Goal: Task Accomplishment & Management: Use online tool/utility

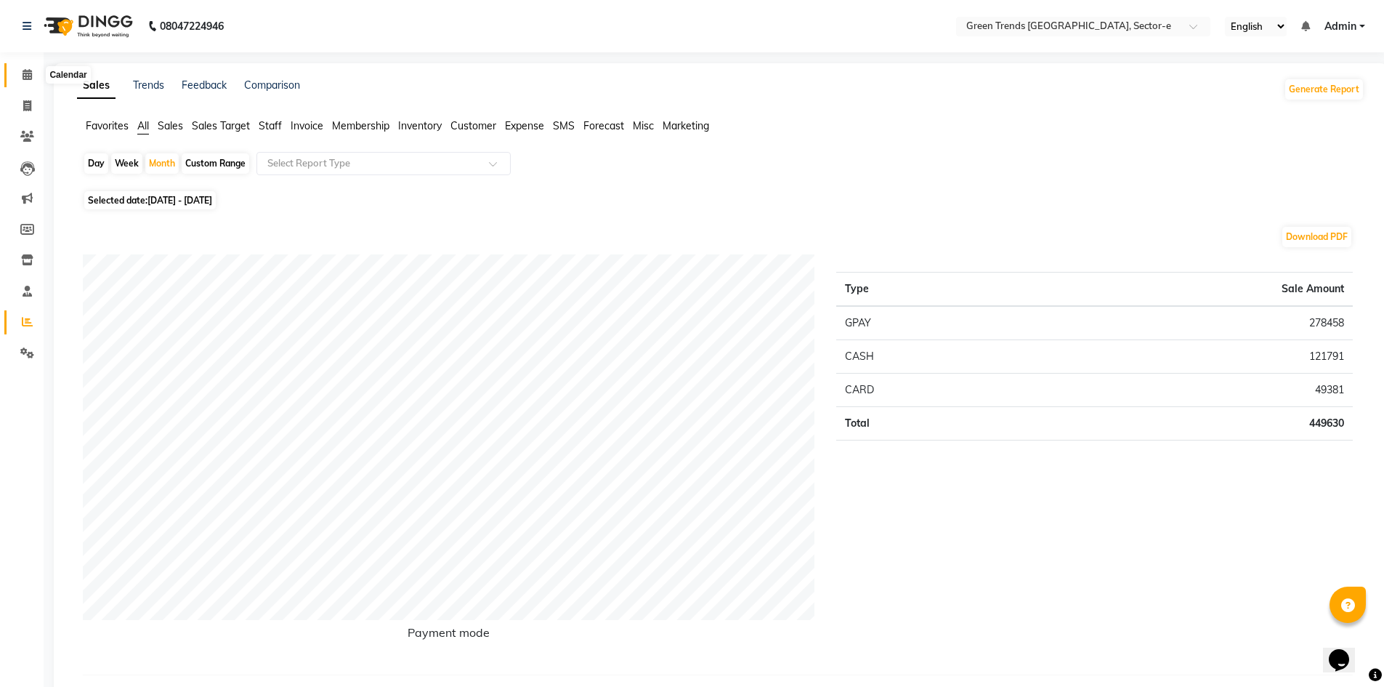
drag, startPoint x: 22, startPoint y: 76, endPoint x: 21, endPoint y: 92, distance: 16.0
click at [23, 76] on icon at bounding box center [27, 74] width 9 height 11
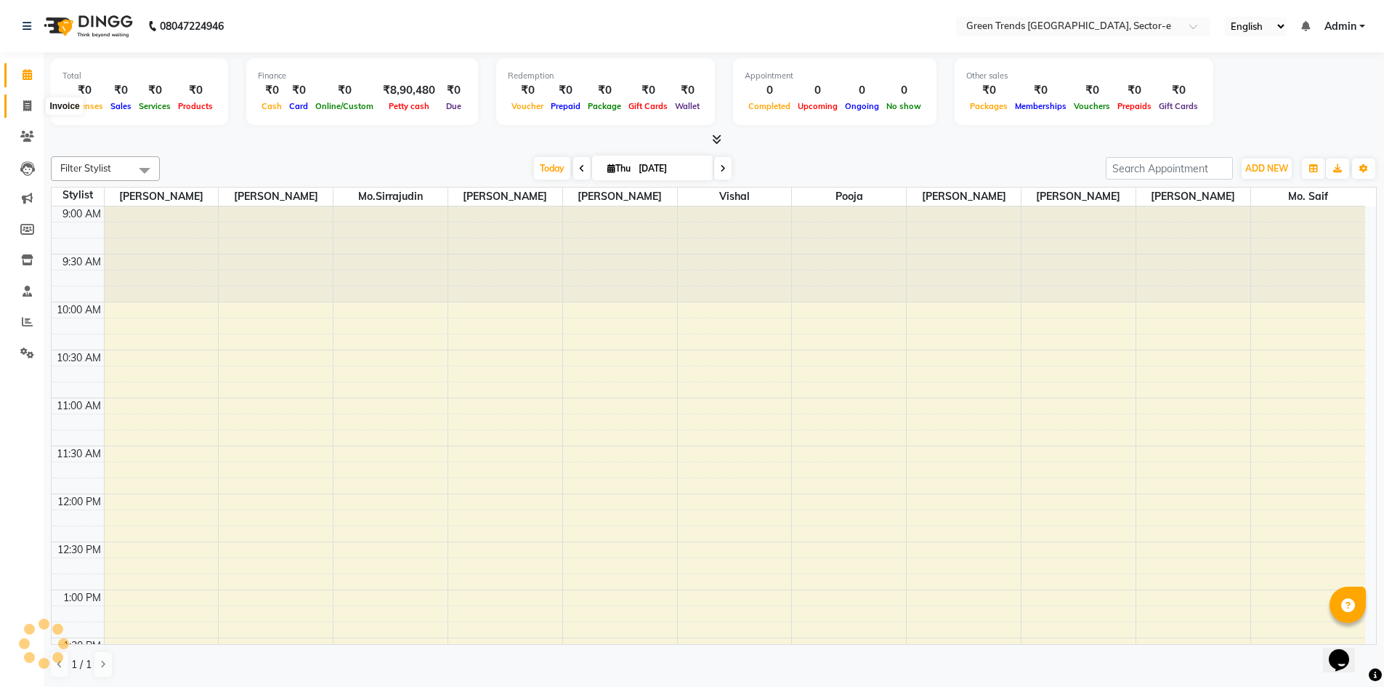
click at [27, 106] on icon at bounding box center [27, 105] width 8 height 11
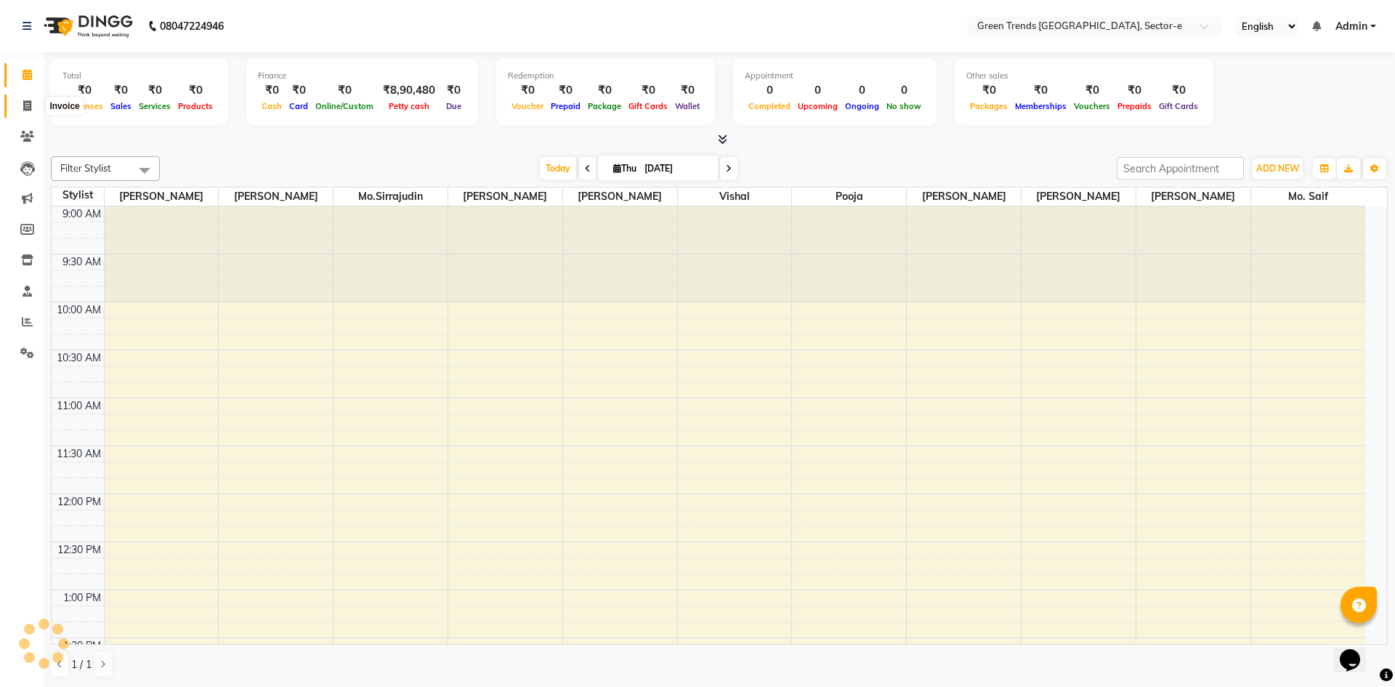
select select "7023"
select select "service"
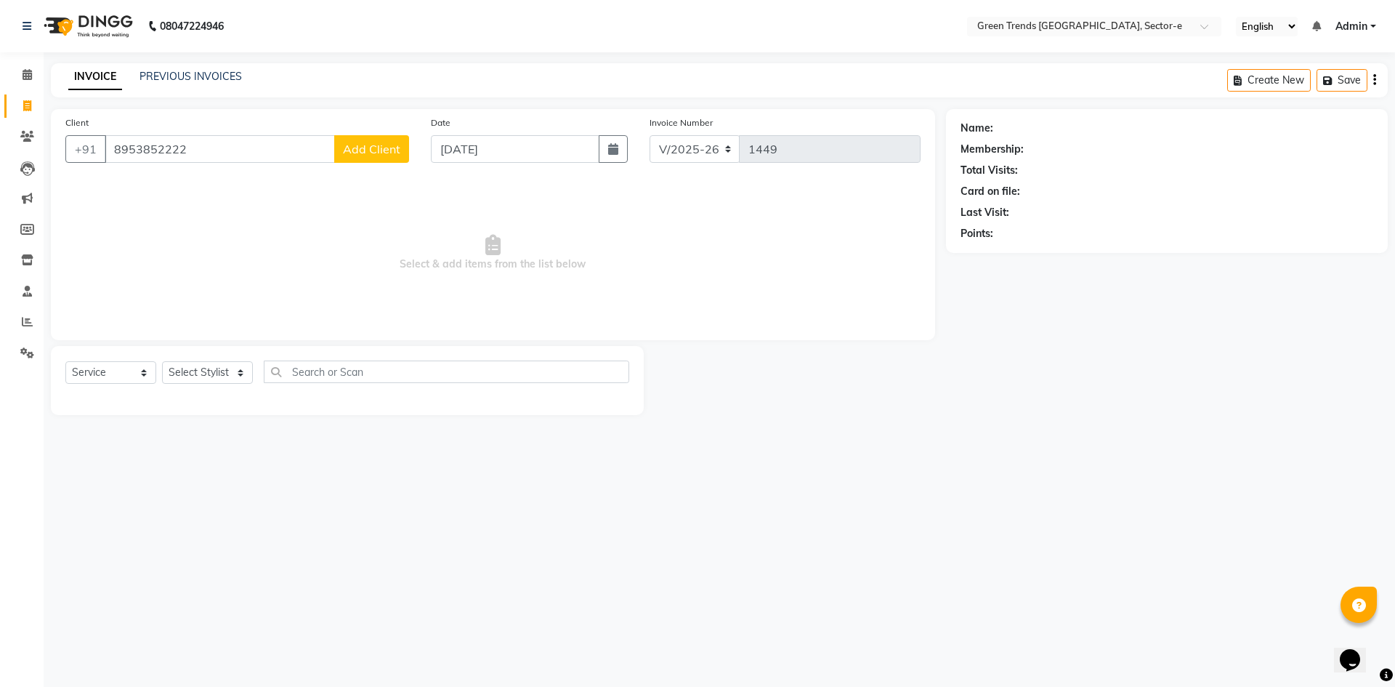
type input "8953852222"
click at [356, 150] on span "Add Client" at bounding box center [371, 149] width 57 height 15
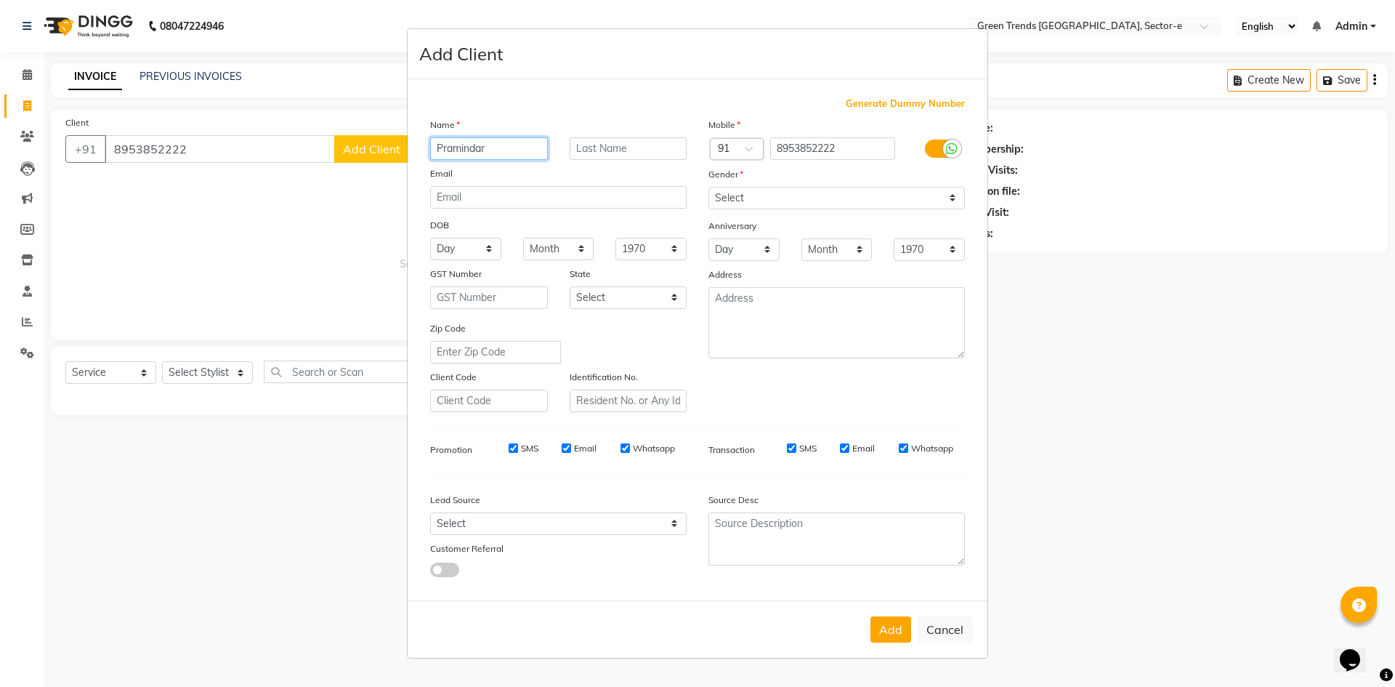
type input "Pramindar"
click at [949, 194] on select "Select [DEMOGRAPHIC_DATA] [DEMOGRAPHIC_DATA] Other Prefer Not To Say" at bounding box center [836, 198] width 257 height 23
select select "[DEMOGRAPHIC_DATA]"
click at [708, 187] on select "Select [DEMOGRAPHIC_DATA] [DEMOGRAPHIC_DATA] Other Prefer Not To Say" at bounding box center [836, 198] width 257 height 23
click at [891, 634] on button "Add" at bounding box center [891, 629] width 41 height 26
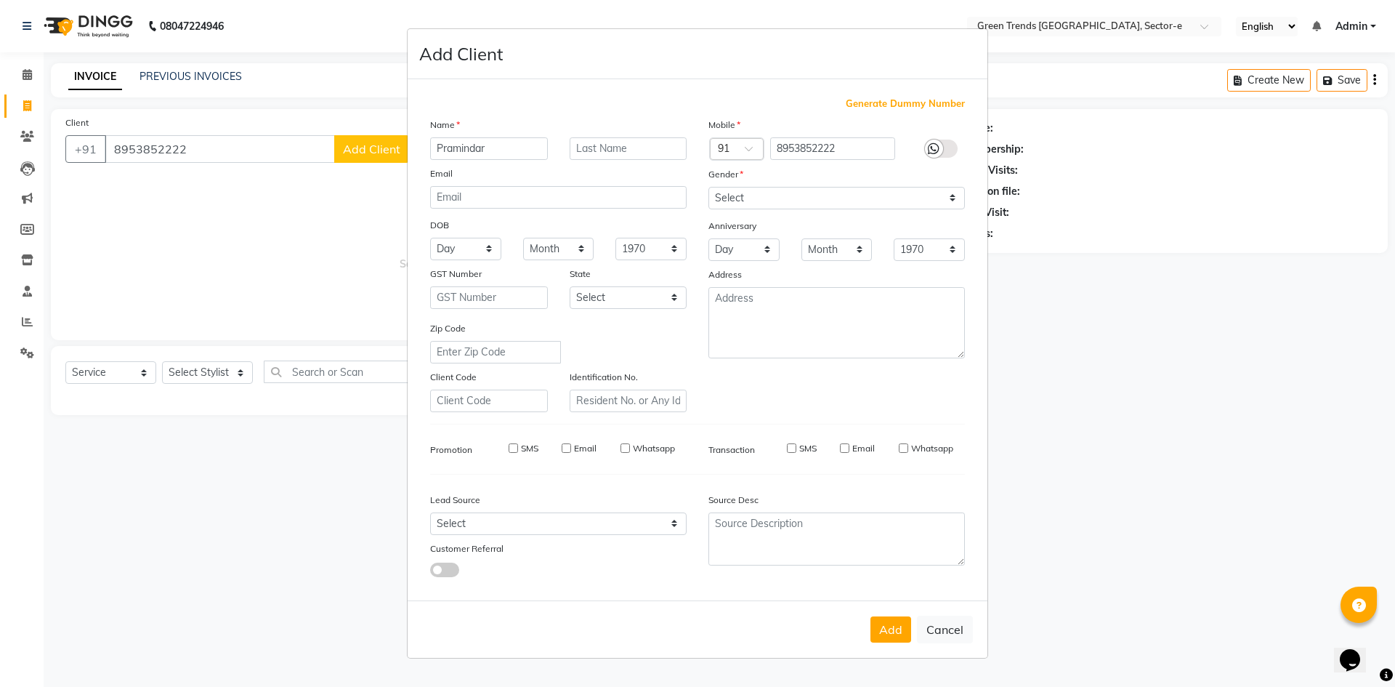
select select
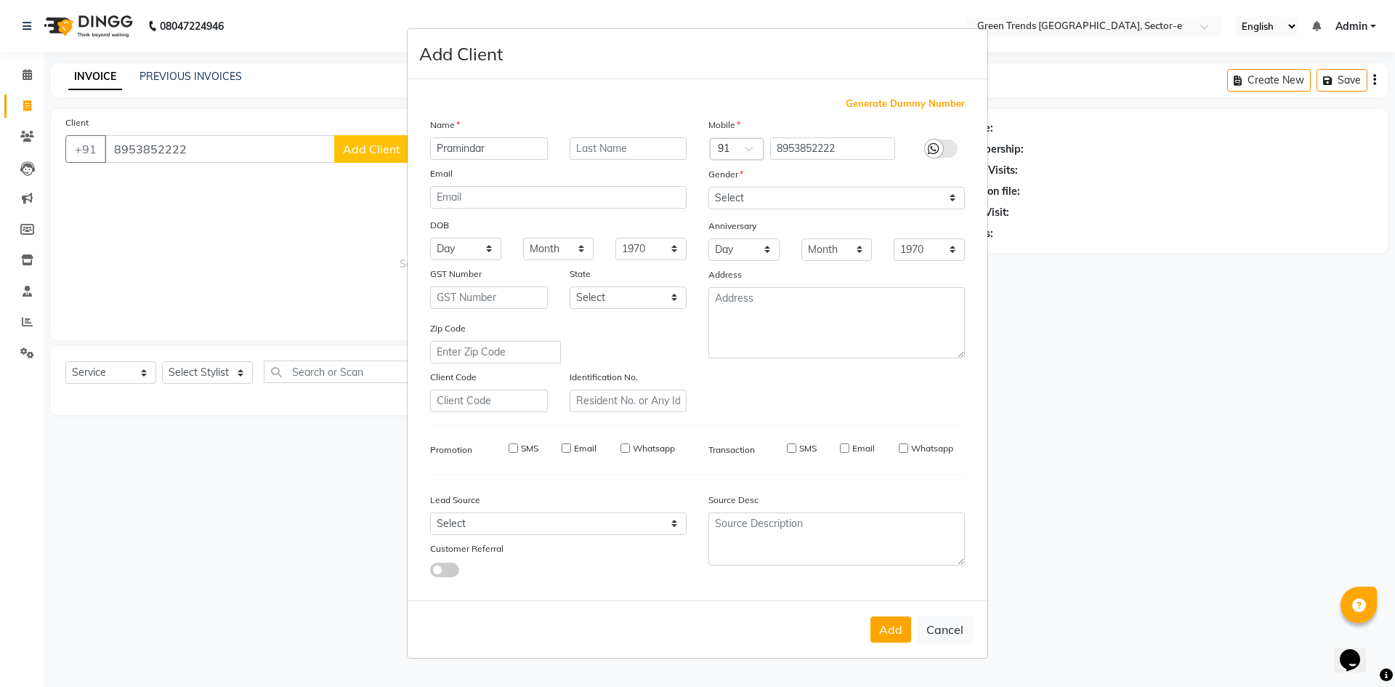
select select
checkbox input "false"
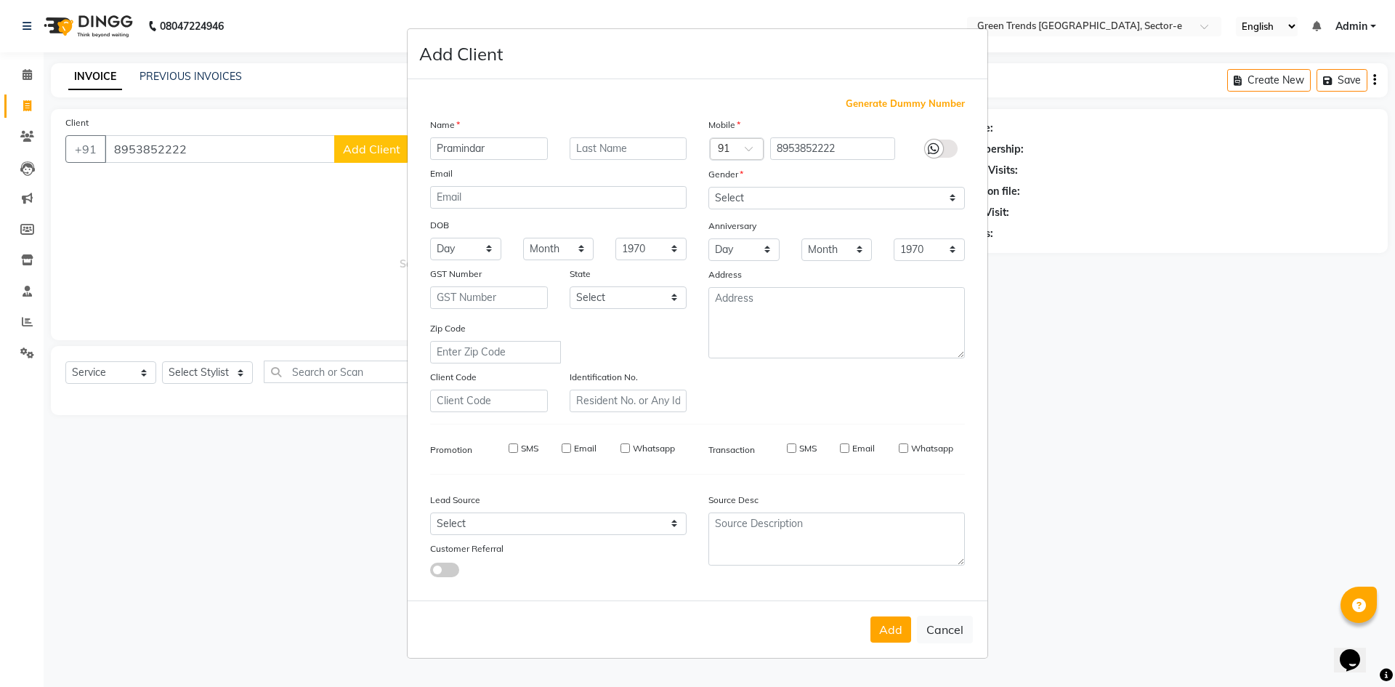
checkbox input "false"
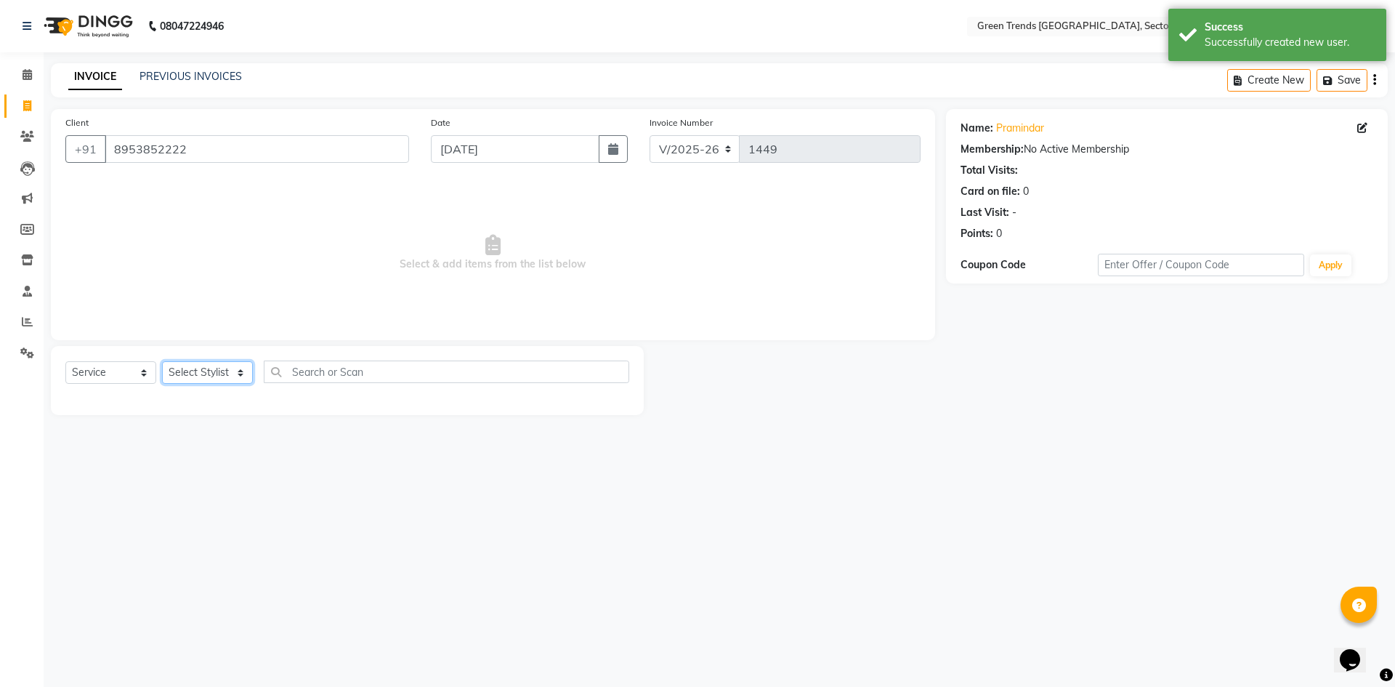
click at [238, 368] on select "Select Stylist [PERSON_NAME] [PERSON_NAME] Mo. [PERSON_NAME].[PERSON_NAME] [PER…" at bounding box center [207, 372] width 91 height 23
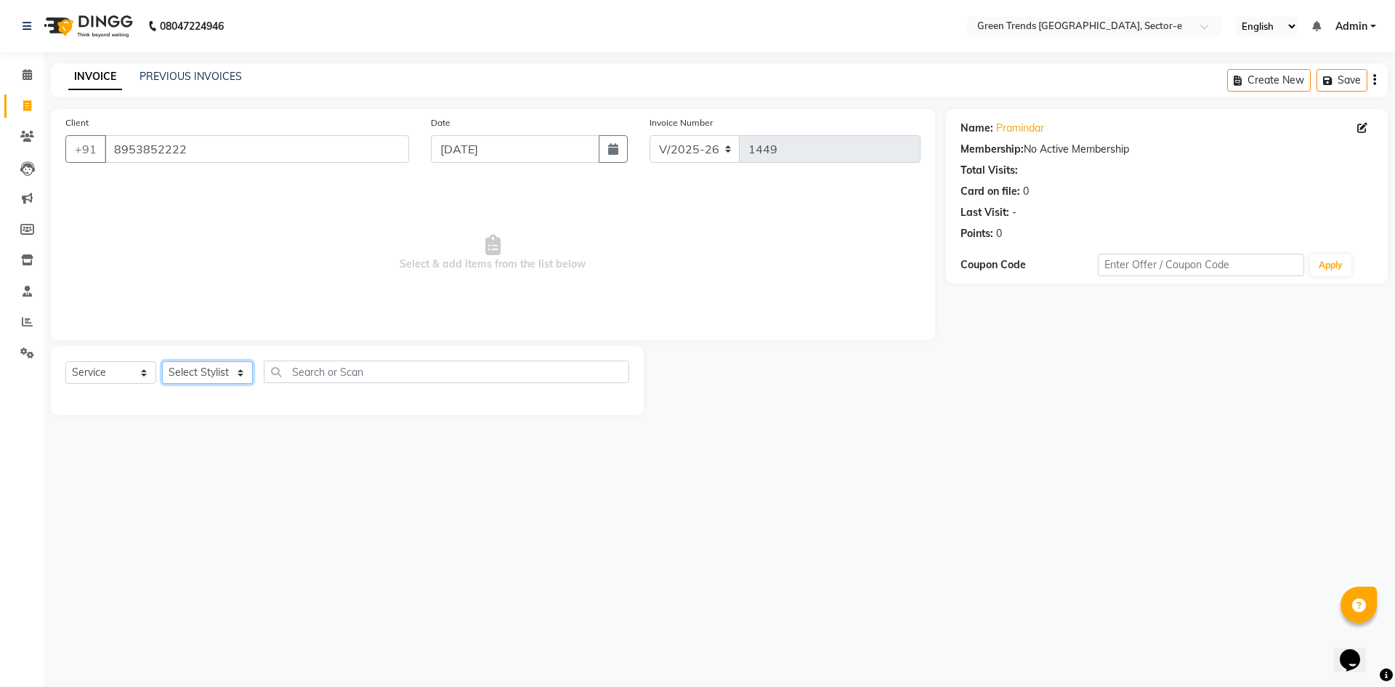
select select "62898"
click at [162, 361] on select "Select Stylist [PERSON_NAME] [PERSON_NAME] Mo. [PERSON_NAME].[PERSON_NAME] [PER…" at bounding box center [207, 372] width 91 height 23
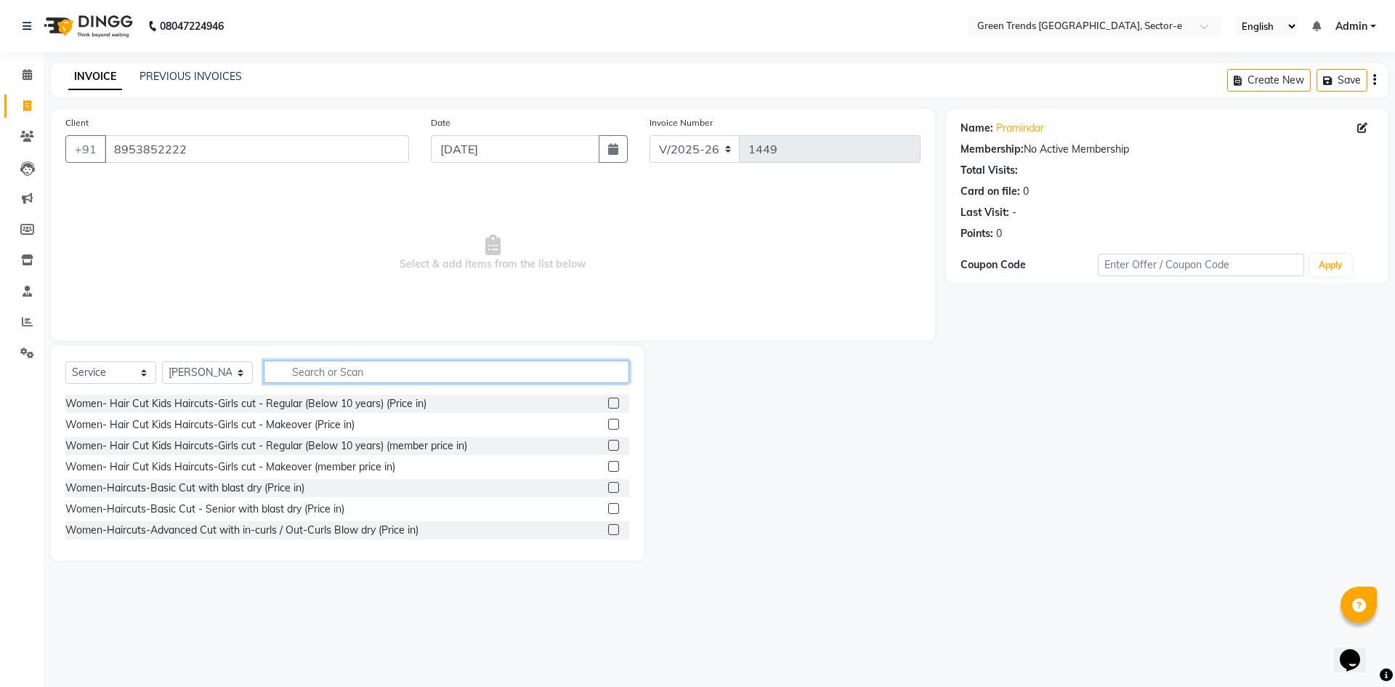
click at [318, 371] on input "text" at bounding box center [447, 371] width 366 height 23
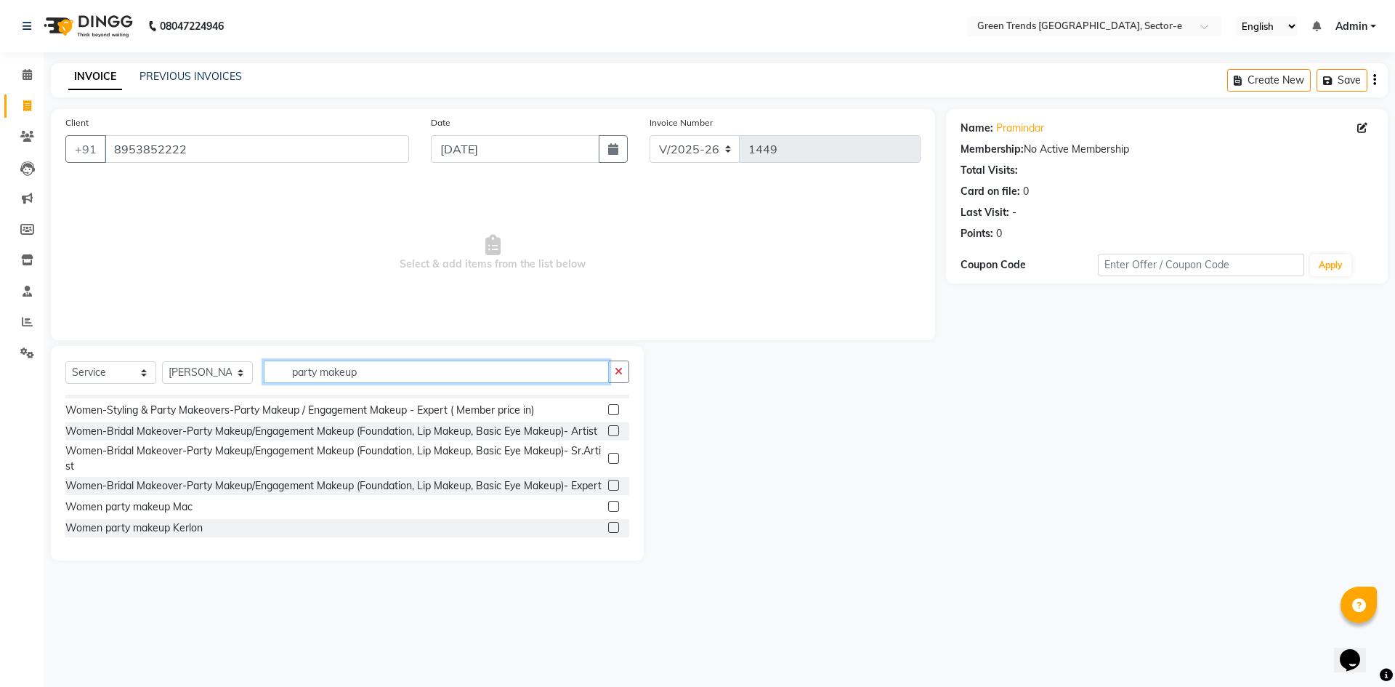
scroll to position [124, 0]
type input "party makeup"
click at [174, 507] on div "Women party makeup Mac" at bounding box center [128, 506] width 127 height 15
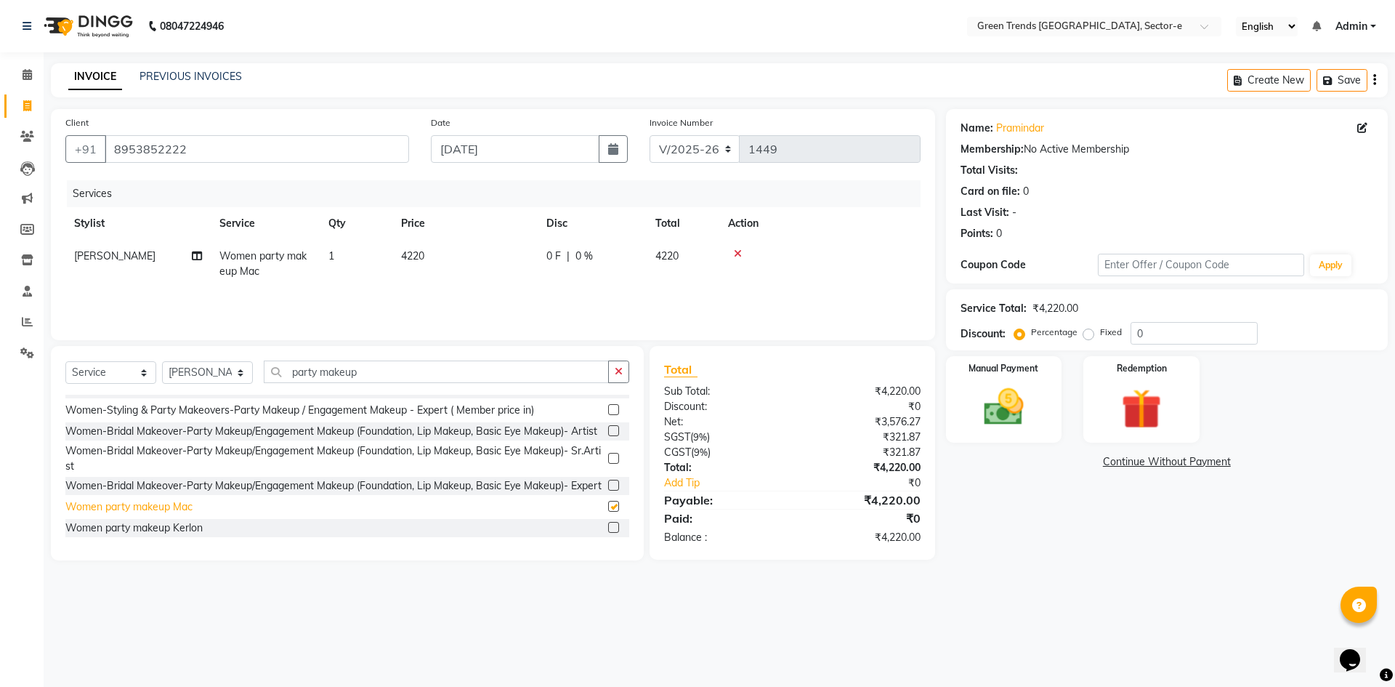
checkbox input "false"
click at [554, 255] on span "0 F" at bounding box center [553, 256] width 15 height 15
select select "62898"
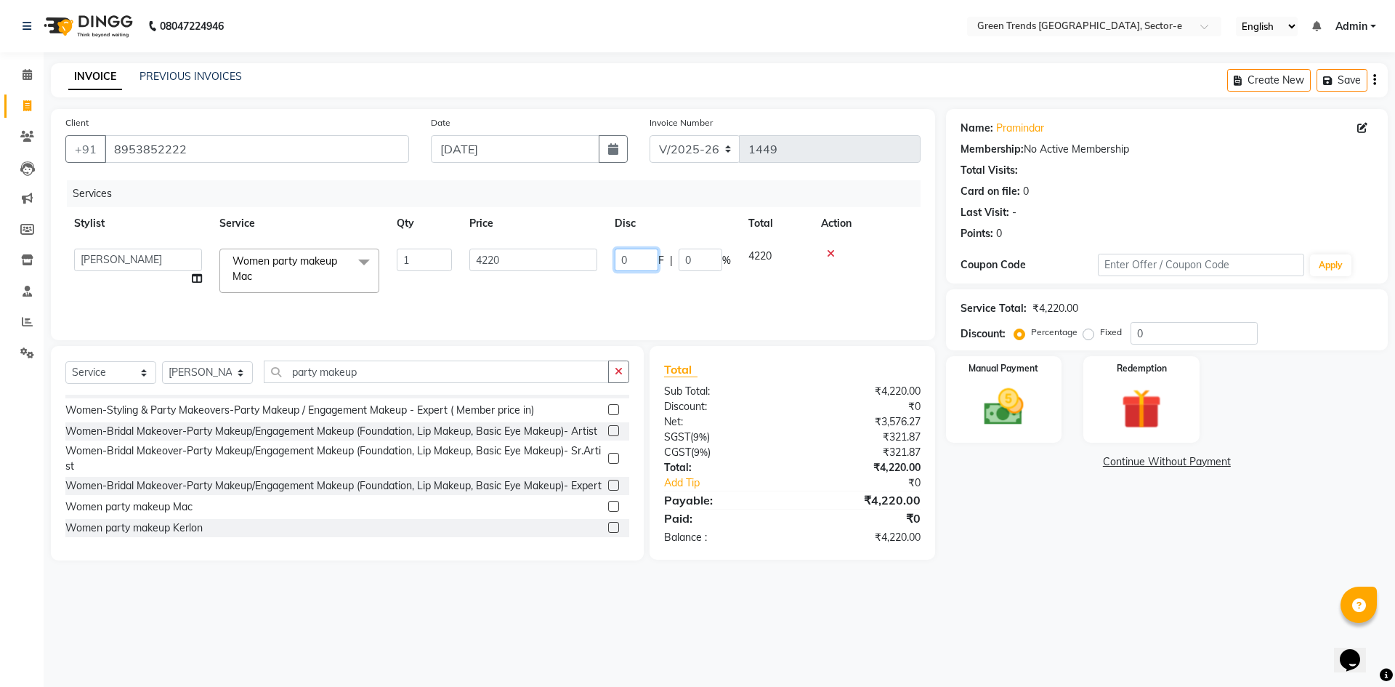
drag, startPoint x: 636, startPoint y: 259, endPoint x: 604, endPoint y: 265, distance: 32.6
click at [604, 265] on tr "[PERSON_NAME] [PERSON_NAME] Mo. [PERSON_NAME].Sirrajudin [PERSON_NAME] [PERSON_…" at bounding box center [492, 271] width 855 height 62
click at [554, 257] on span "0 F" at bounding box center [553, 256] width 15 height 15
select select "62898"
drag, startPoint x: 641, startPoint y: 262, endPoint x: 618, endPoint y: 260, distance: 22.6
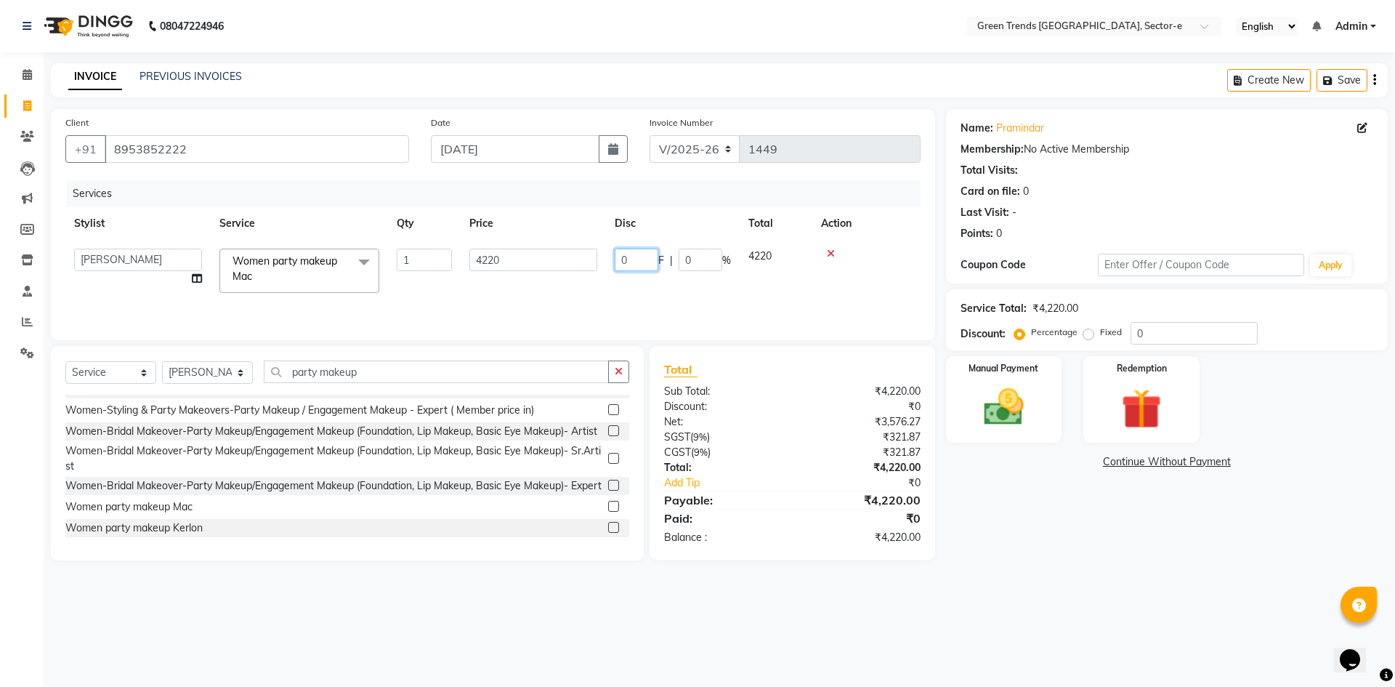
click at [618, 260] on input "0" at bounding box center [637, 260] width 44 height 23
type input "420"
click at [557, 300] on div "Services Stylist Service Qty Price Disc Total Action [PERSON_NAME] [PERSON_NAME…" at bounding box center [492, 252] width 855 height 145
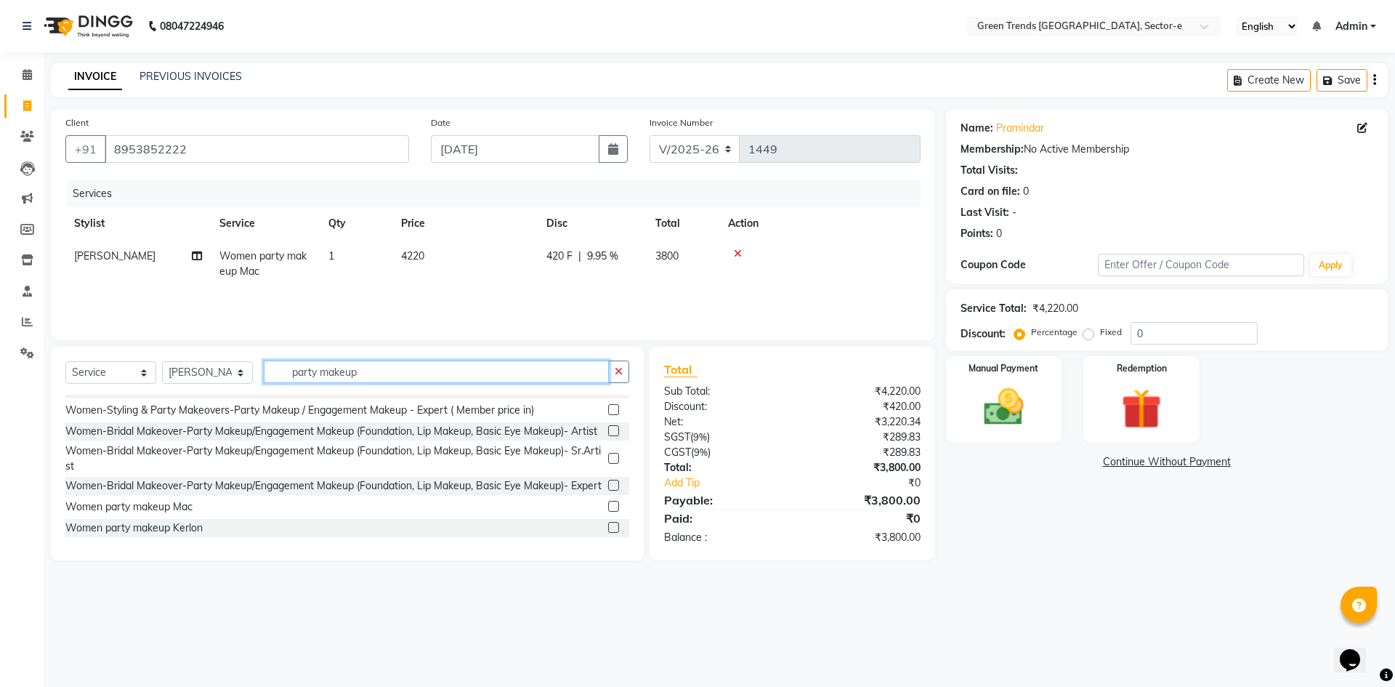
drag, startPoint x: 377, startPoint y: 368, endPoint x: 280, endPoint y: 378, distance: 97.2
click at [286, 378] on input "party makeup" at bounding box center [436, 371] width 345 height 23
click at [236, 373] on select "Select Stylist [PERSON_NAME] [PERSON_NAME] Mo. [PERSON_NAME].[PERSON_NAME] [PER…" at bounding box center [207, 372] width 91 height 23
select select "58749"
click at [162, 361] on select "Select Stylist [PERSON_NAME] [PERSON_NAME] Mo. [PERSON_NAME].[PERSON_NAME] [PER…" at bounding box center [207, 372] width 91 height 23
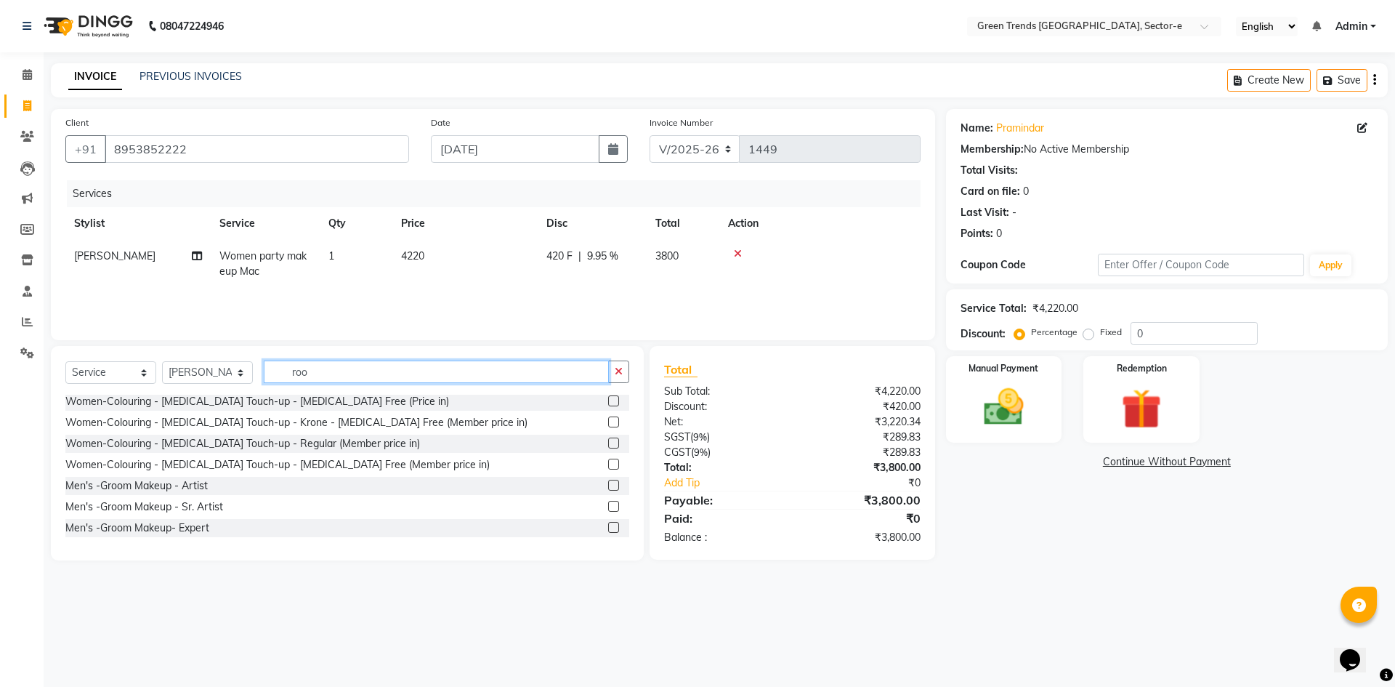
scroll to position [44, 0]
type input "roo"
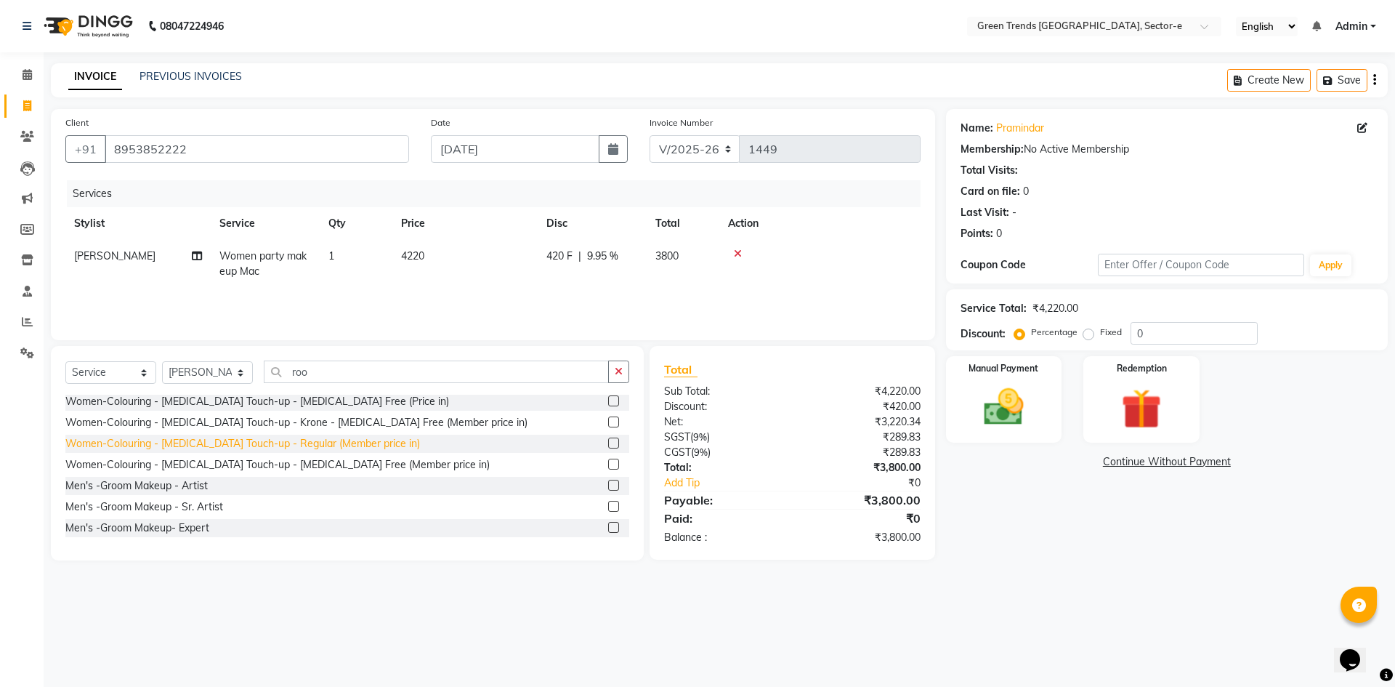
click at [279, 448] on div "Women-Colouring - [MEDICAL_DATA] Touch-up - Regular (Member price in)" at bounding box center [242, 443] width 355 height 15
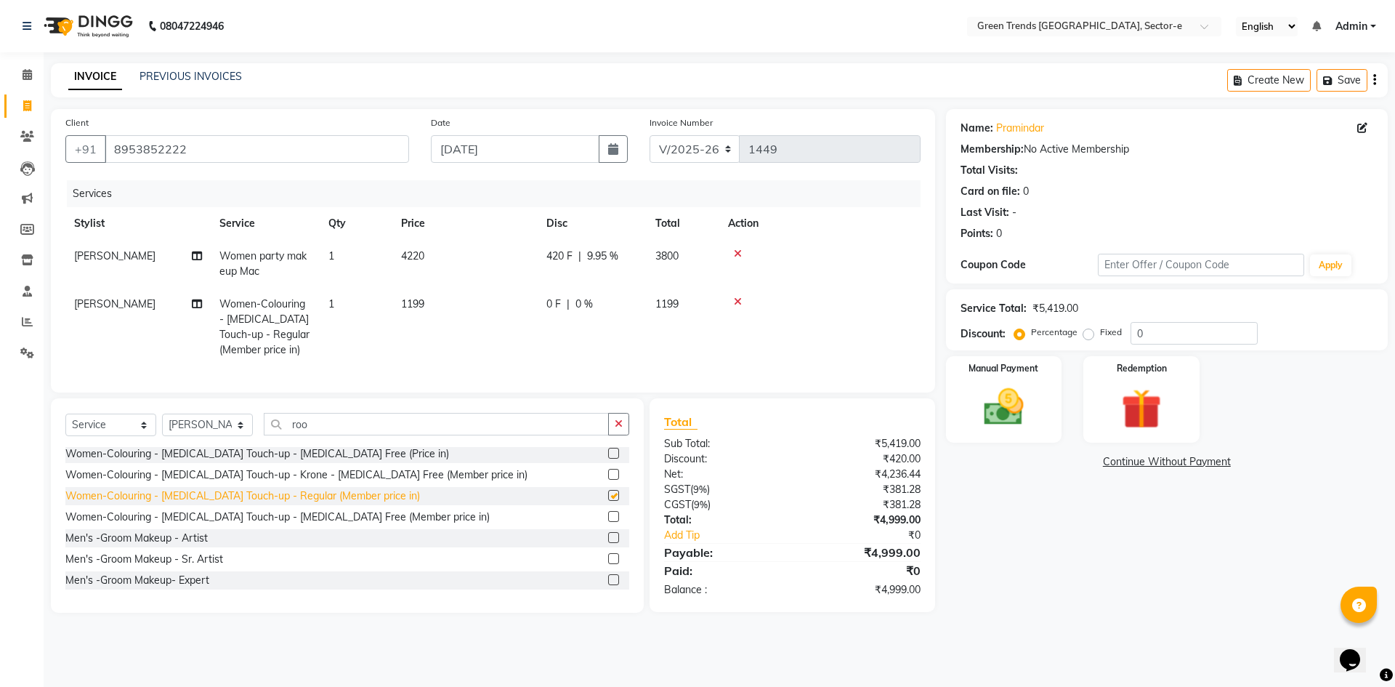
checkbox input "false"
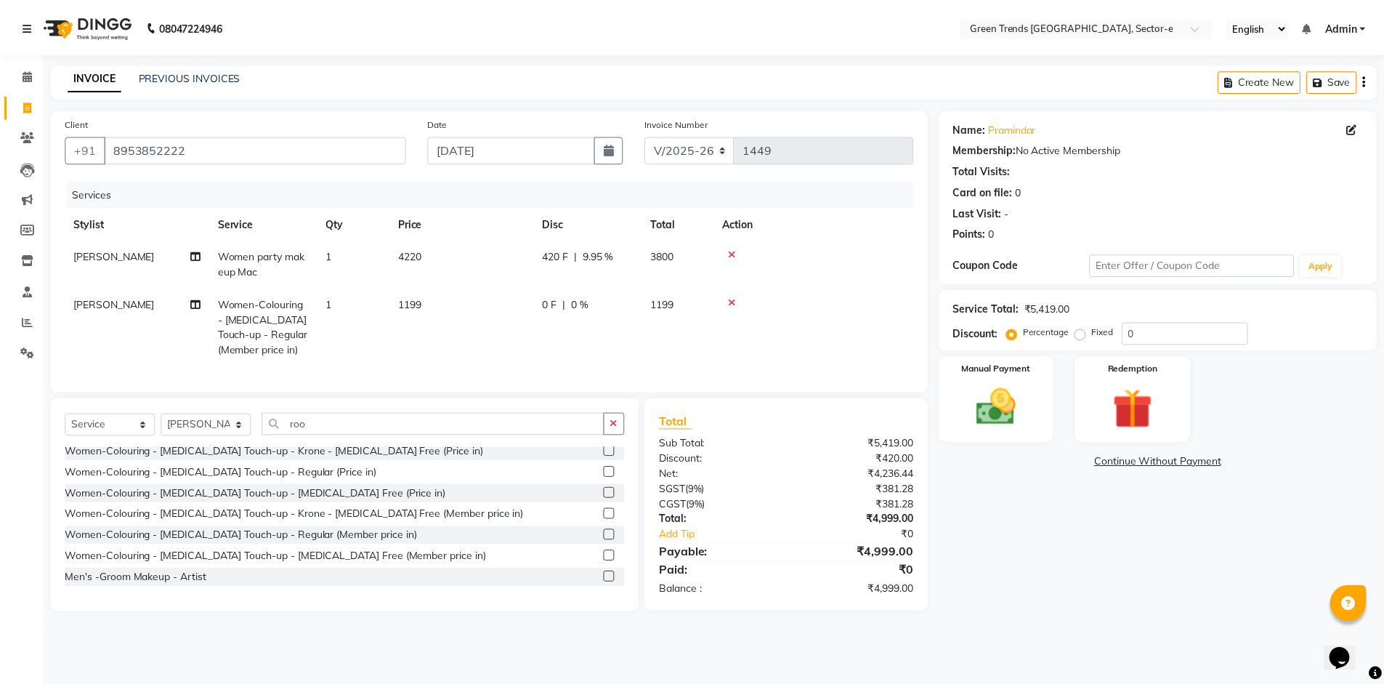
scroll to position [0, 0]
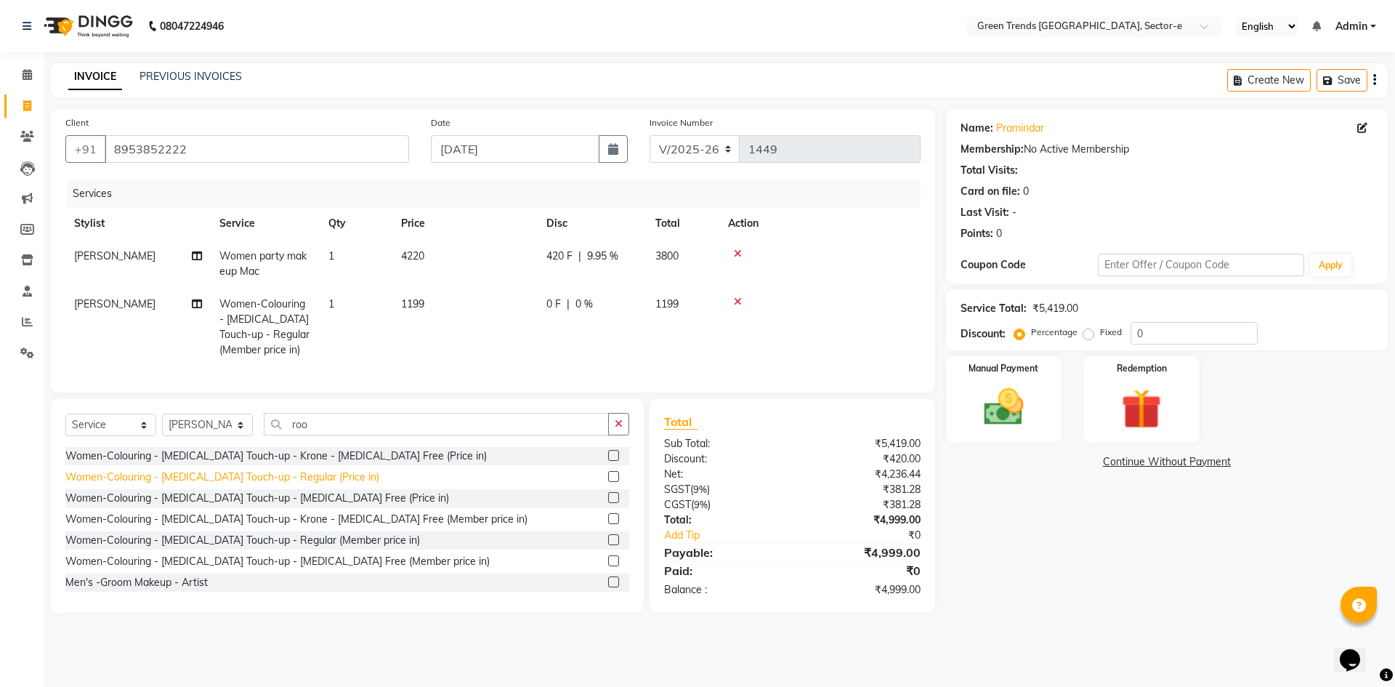
click at [231, 485] on div "Women-Colouring - [MEDICAL_DATA] Touch-up - Regular (Price in)" at bounding box center [222, 476] width 314 height 15
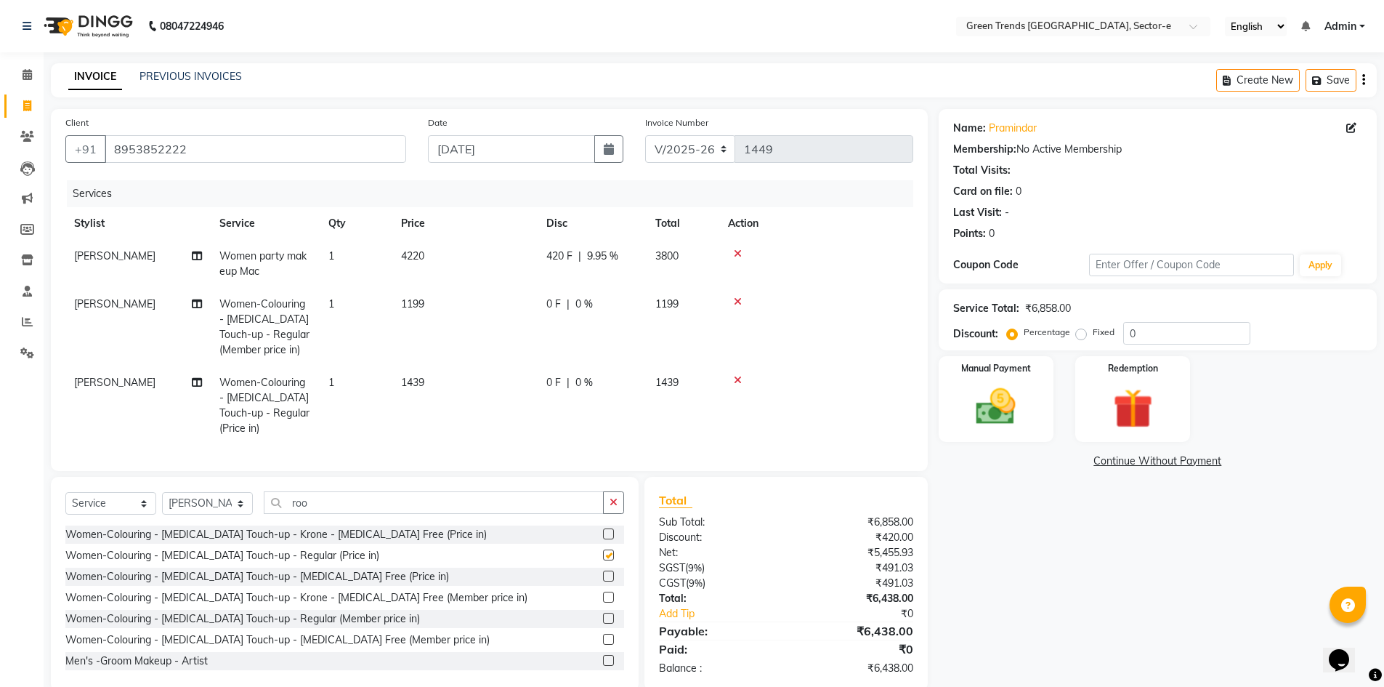
checkbox input "false"
click at [739, 300] on icon at bounding box center [738, 301] width 8 height 10
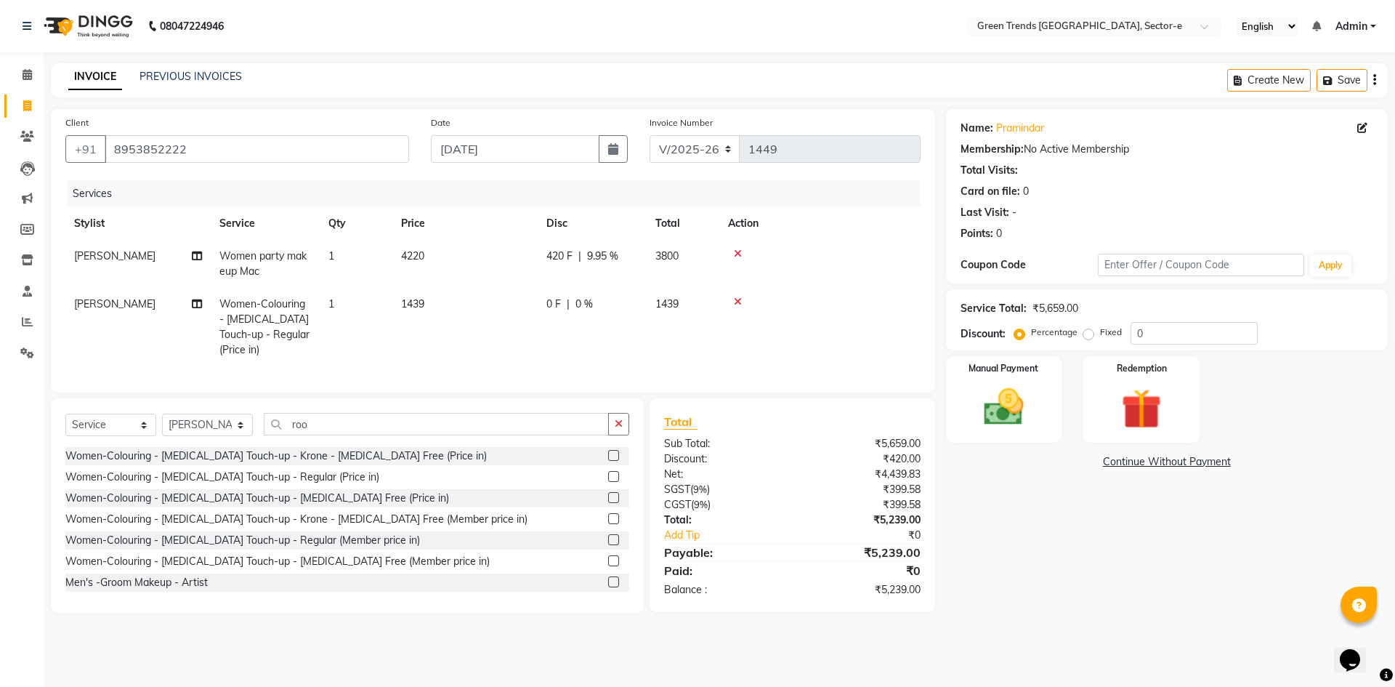
click at [555, 305] on span "0 F" at bounding box center [553, 303] width 15 height 15
select select "58749"
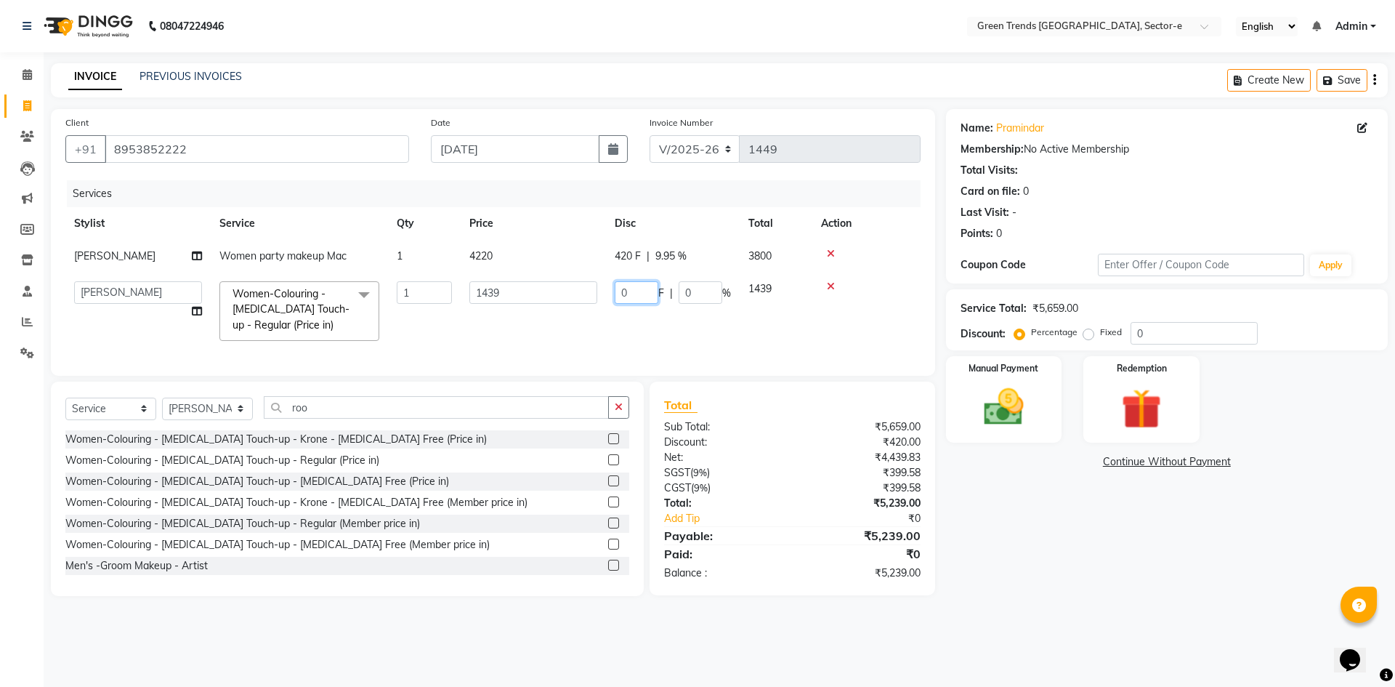
drag, startPoint x: 648, startPoint y: 291, endPoint x: 608, endPoint y: 297, distance: 40.5
click at [608, 297] on td "0 F | 0 %" at bounding box center [673, 310] width 134 height 77
type input "240"
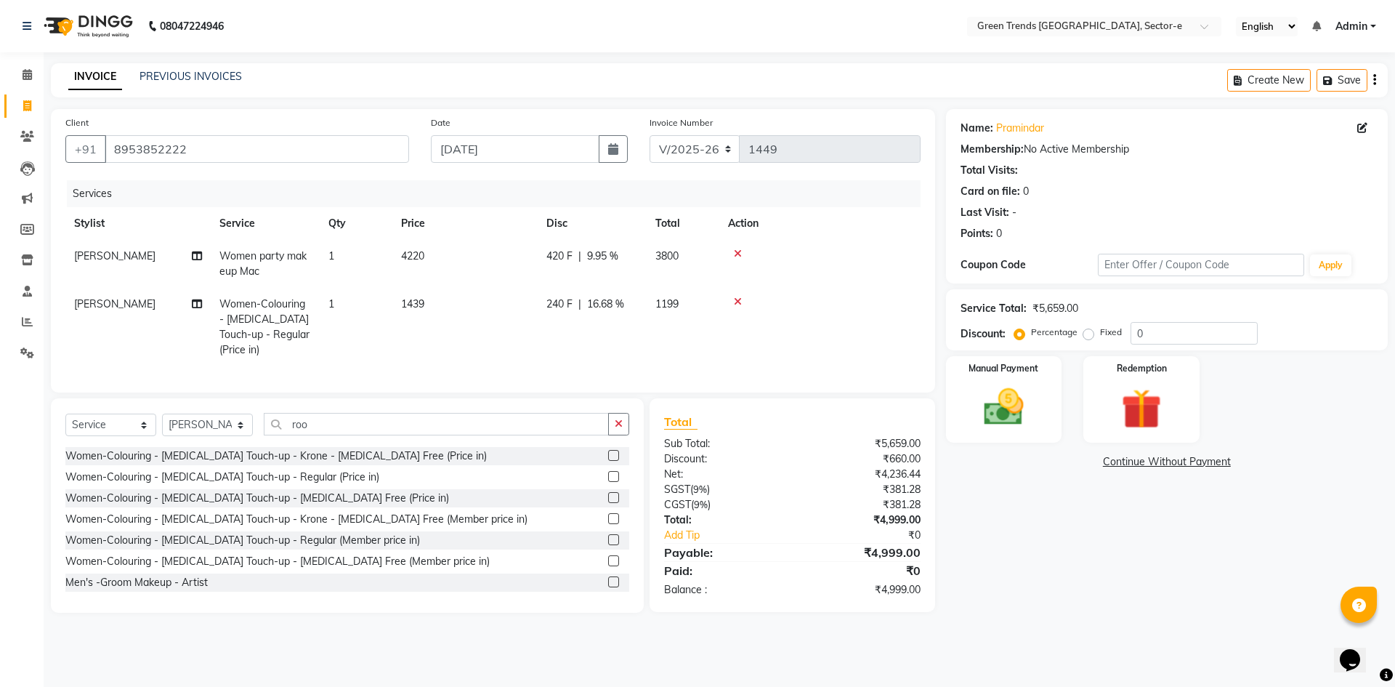
click at [594, 323] on tr "[PERSON_NAME] Women-Colouring - [MEDICAL_DATA] Touch-up - Regular (Price in) 1 …" at bounding box center [492, 327] width 855 height 78
click at [1010, 387] on img at bounding box center [1004, 407] width 68 height 48
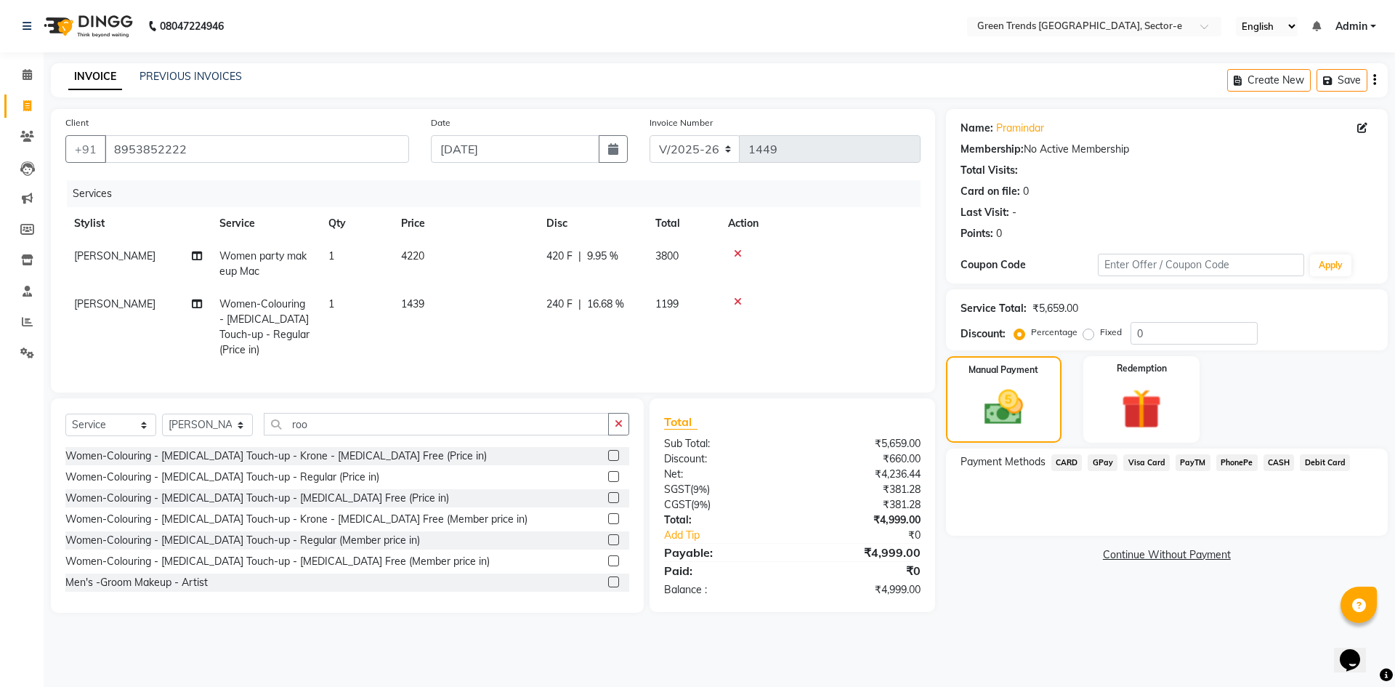
drag, startPoint x: 1098, startPoint y: 462, endPoint x: 1098, endPoint y: 470, distance: 8.0
click at [1099, 462] on span "GPay" at bounding box center [1103, 462] width 30 height 17
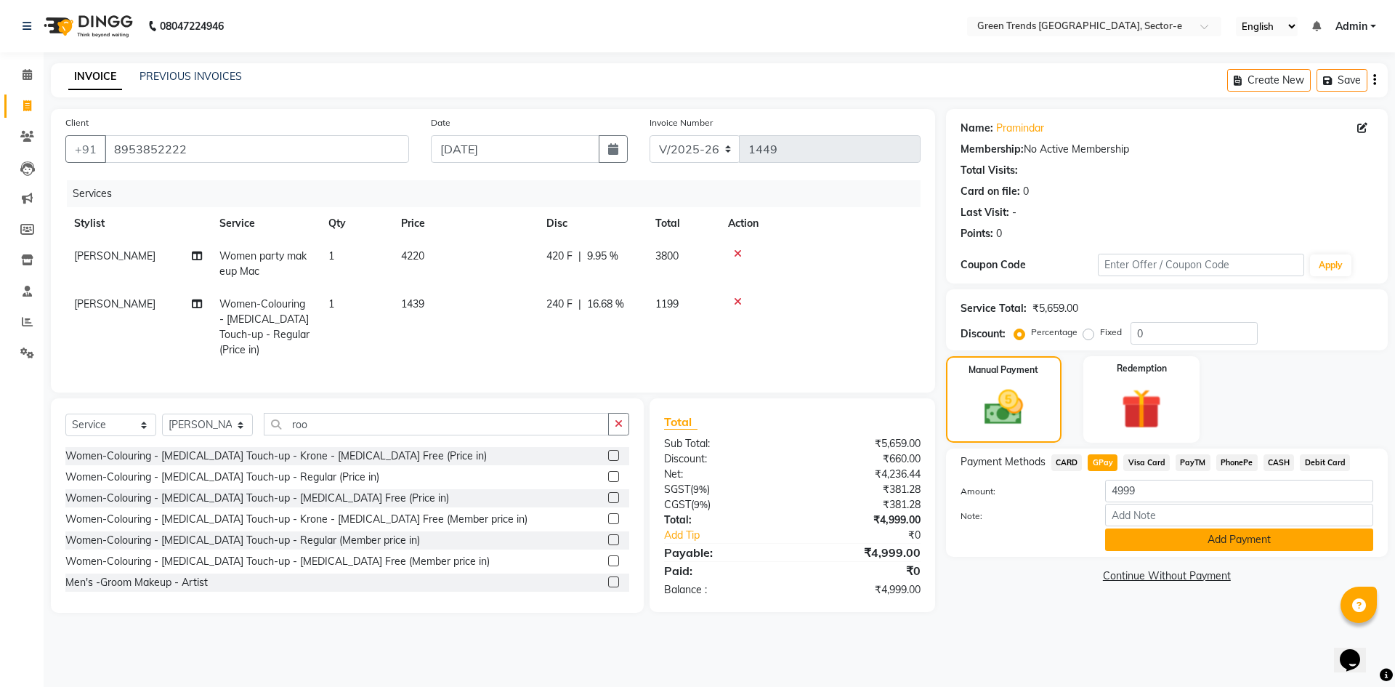
click at [1131, 538] on button "Add Payment" at bounding box center [1239, 539] width 268 height 23
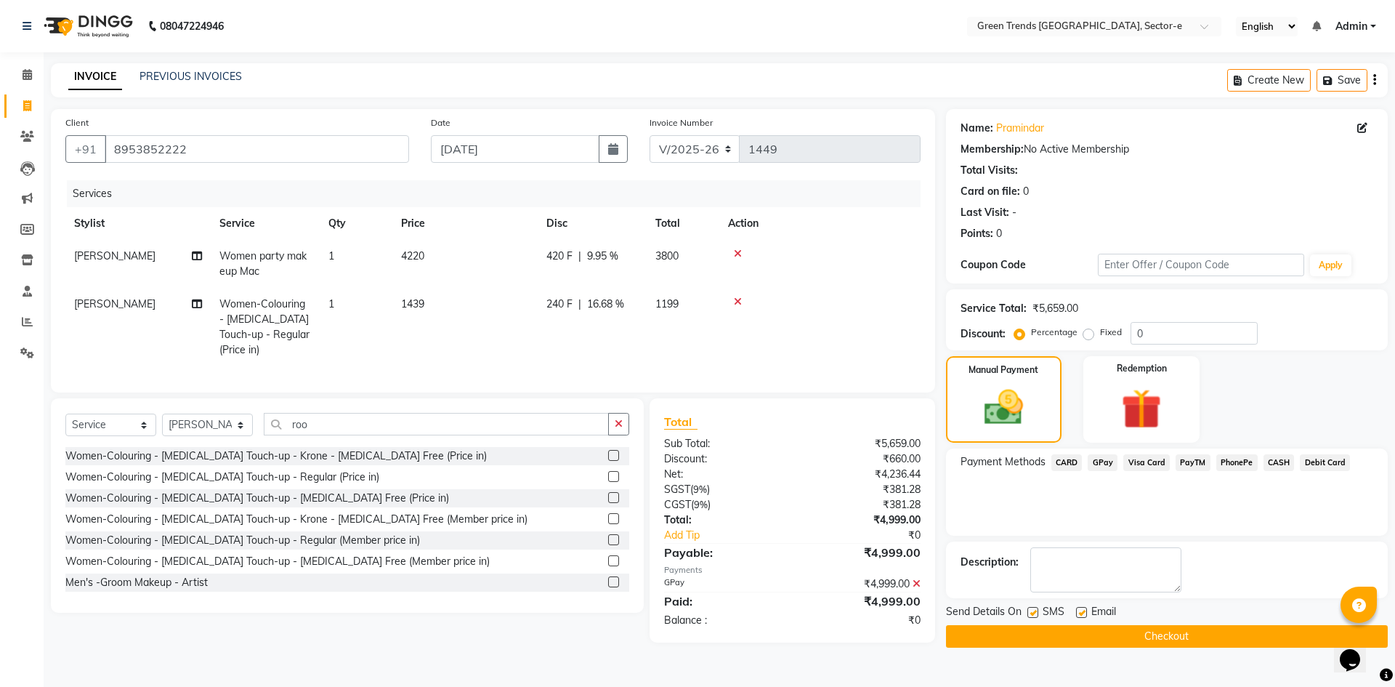
click at [1086, 629] on button "Checkout" at bounding box center [1167, 636] width 442 height 23
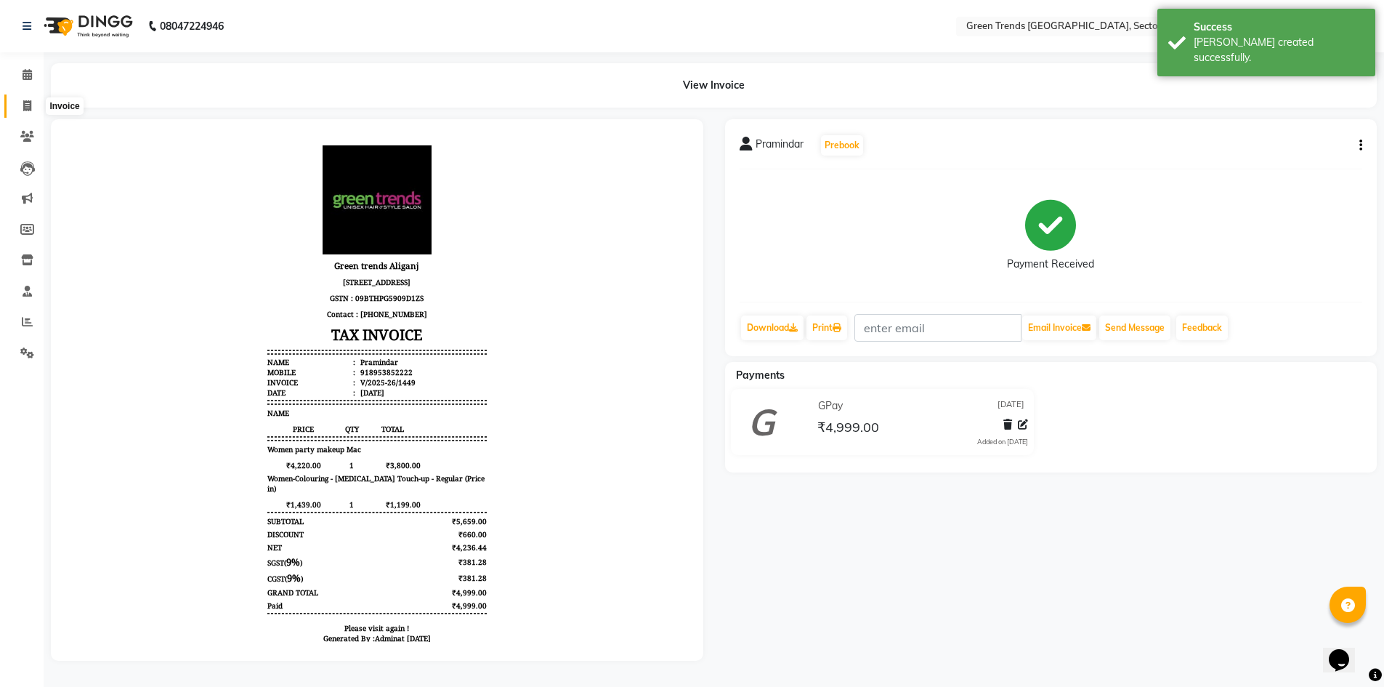
click at [32, 100] on span at bounding box center [27, 106] width 25 height 17
select select "service"
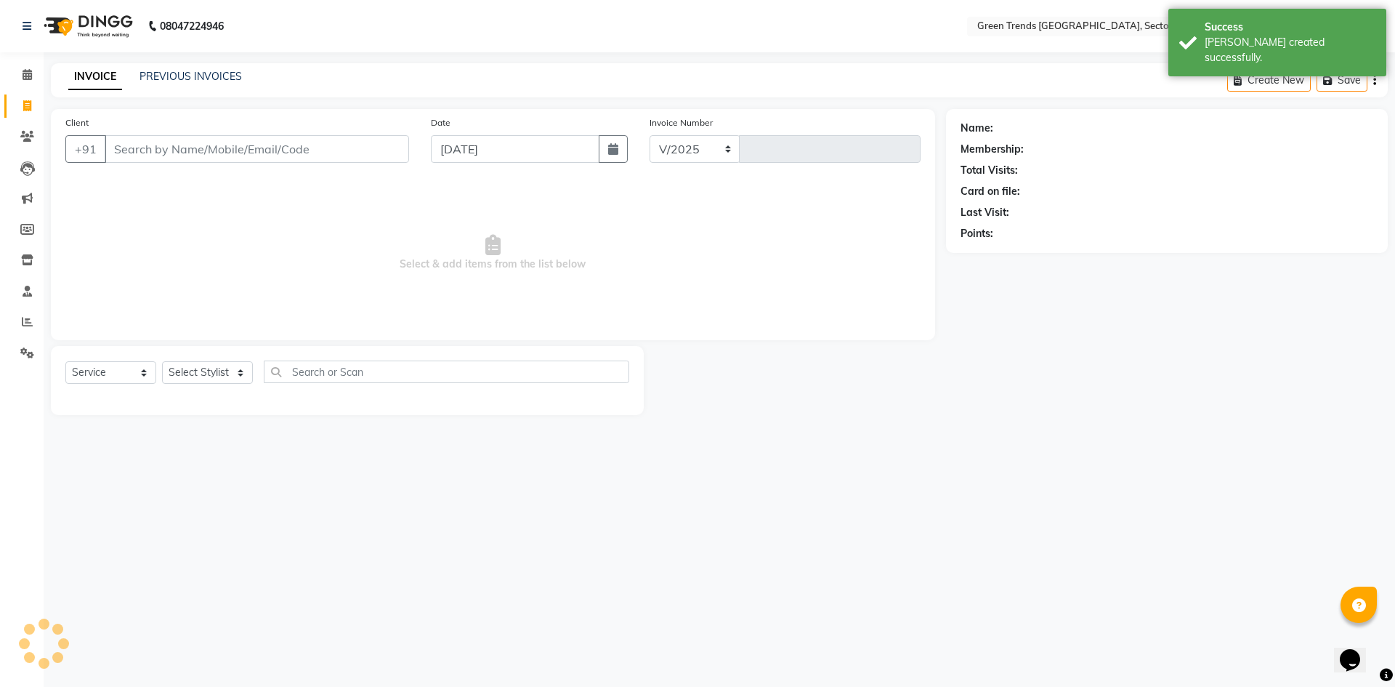
select select "7023"
type input "1450"
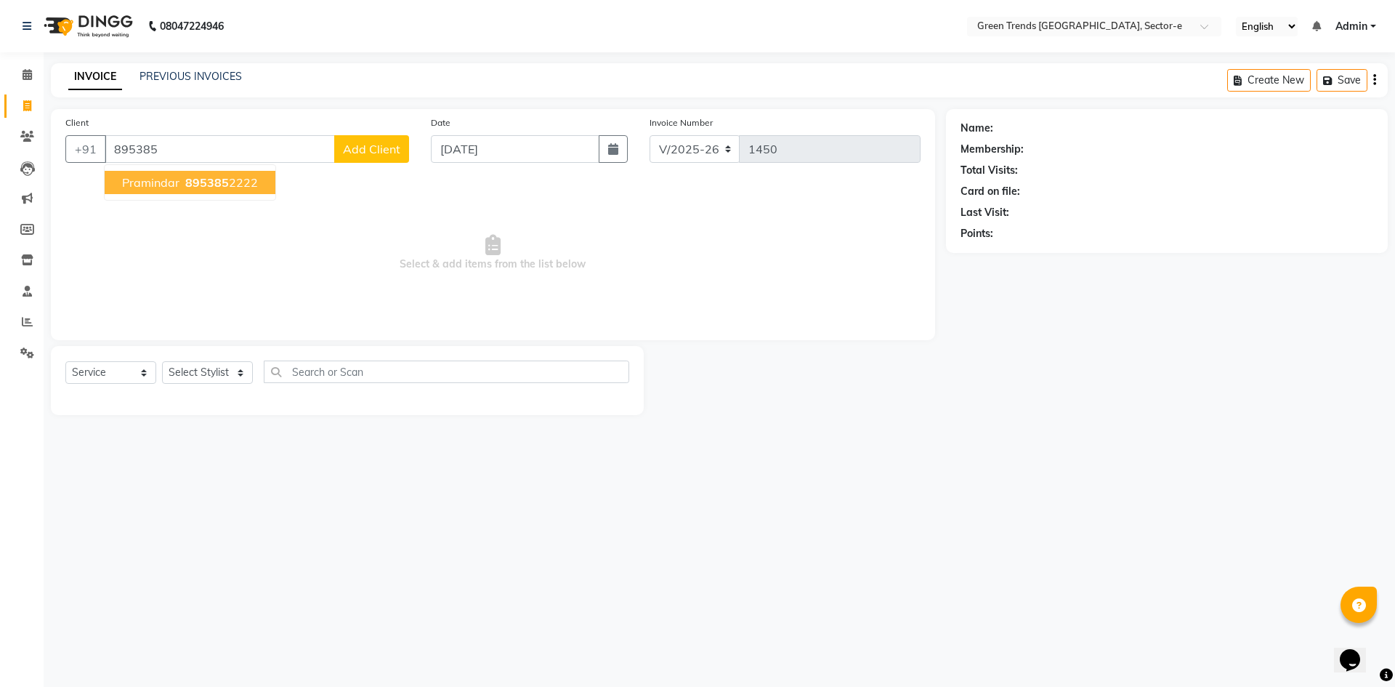
click at [222, 182] on span "895385" at bounding box center [207, 182] width 44 height 15
type input "8953852222"
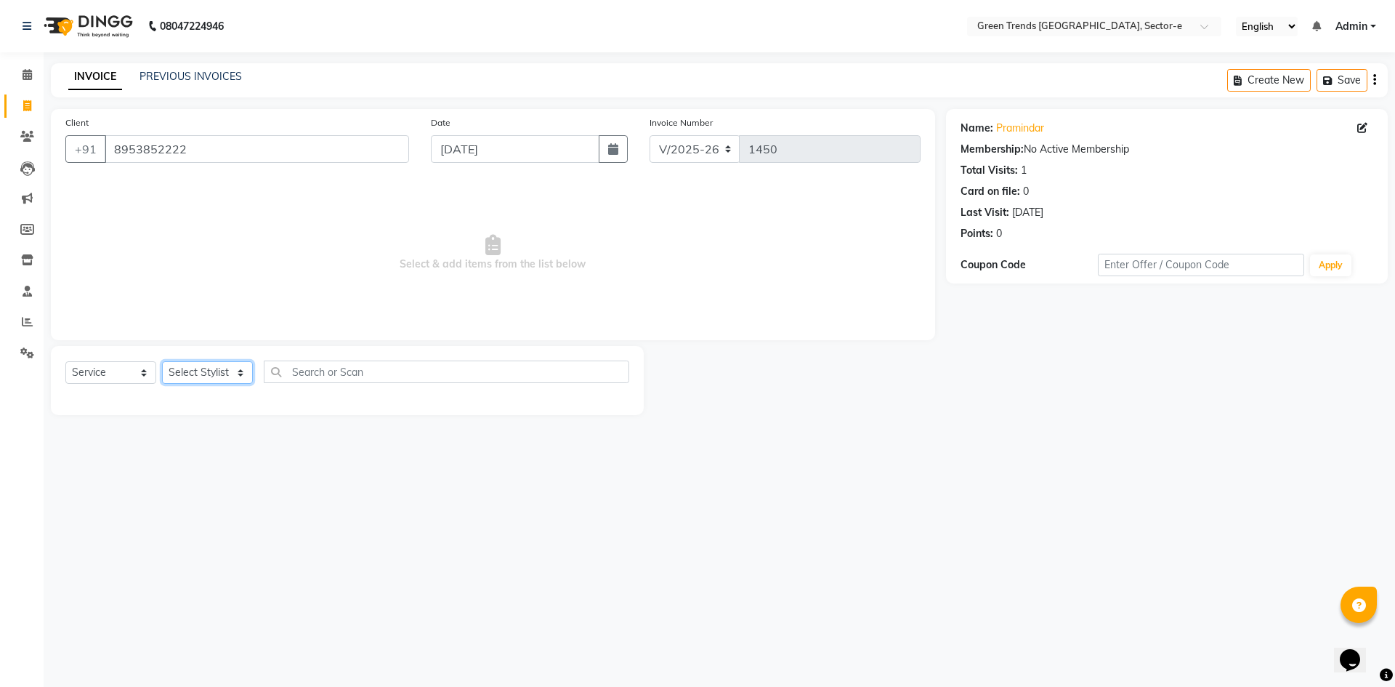
click at [244, 369] on select "Select Stylist [PERSON_NAME] [PERSON_NAME] Mo. [PERSON_NAME].[PERSON_NAME] [PER…" at bounding box center [207, 372] width 91 height 23
select select "62898"
click at [162, 361] on select "Select Stylist [PERSON_NAME] [PERSON_NAME] Mo. [PERSON_NAME].[PERSON_NAME] [PER…" at bounding box center [207, 372] width 91 height 23
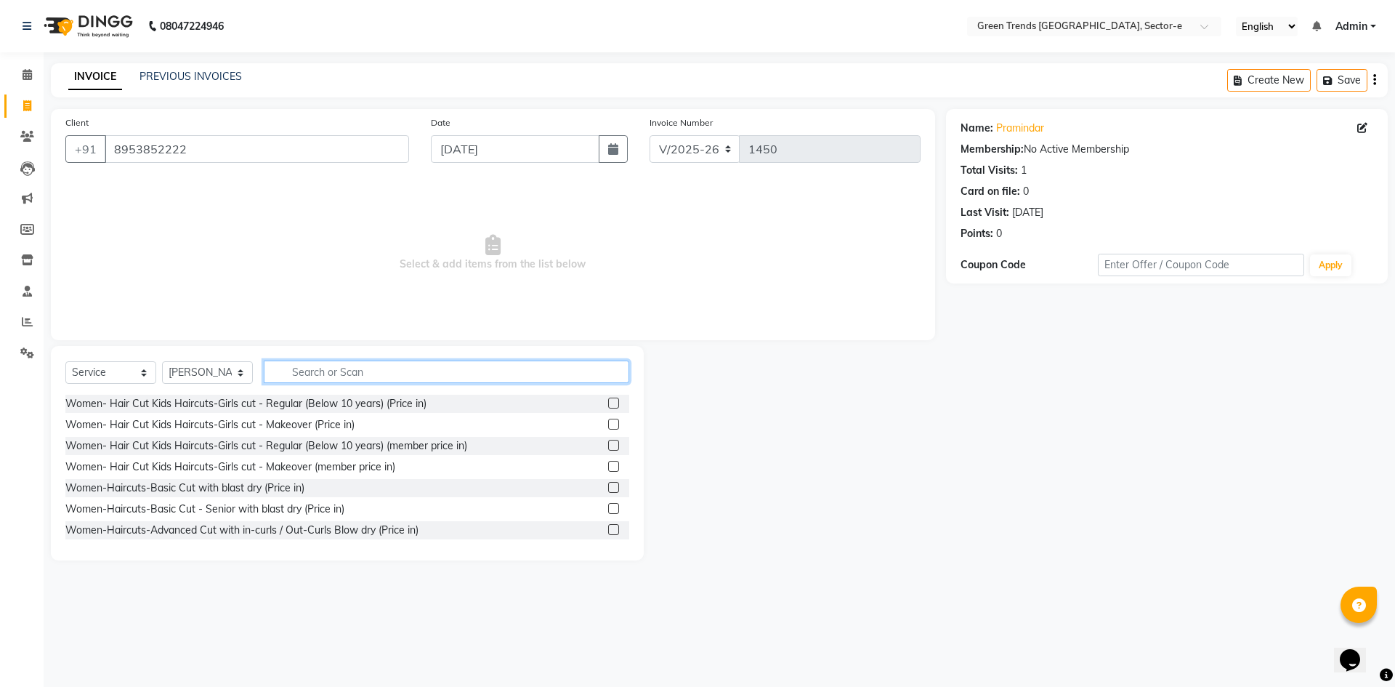
click at [315, 371] on input "text" at bounding box center [447, 371] width 366 height 23
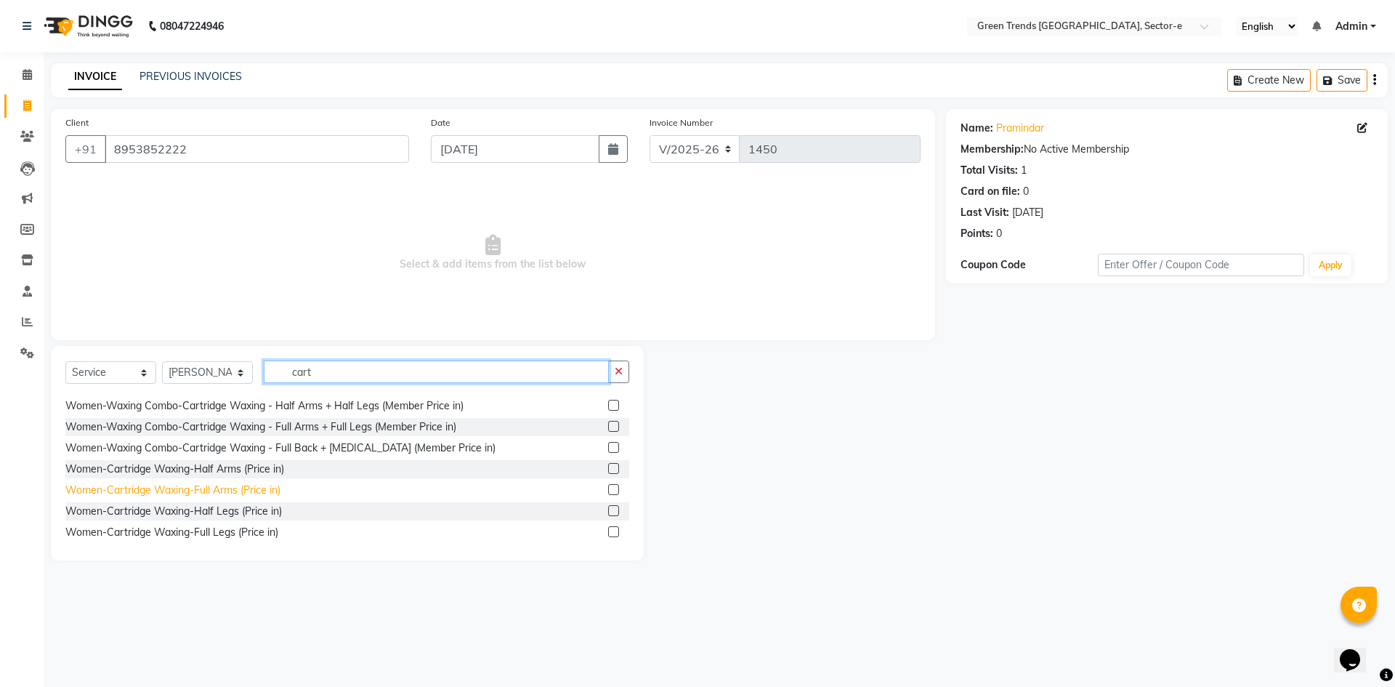
type input "cart"
click at [161, 496] on div "Women-Cartridge Waxing-Full Arms (Price in)" at bounding box center [172, 489] width 215 height 15
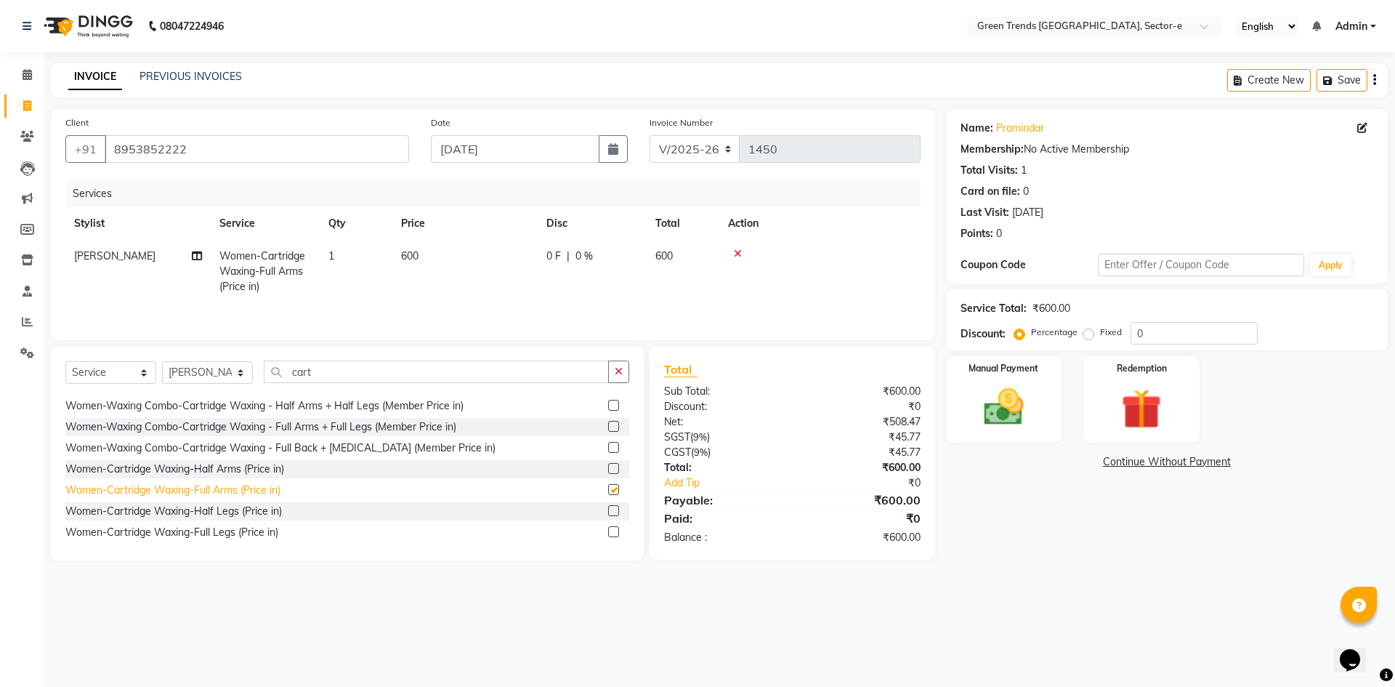
checkbox input "false"
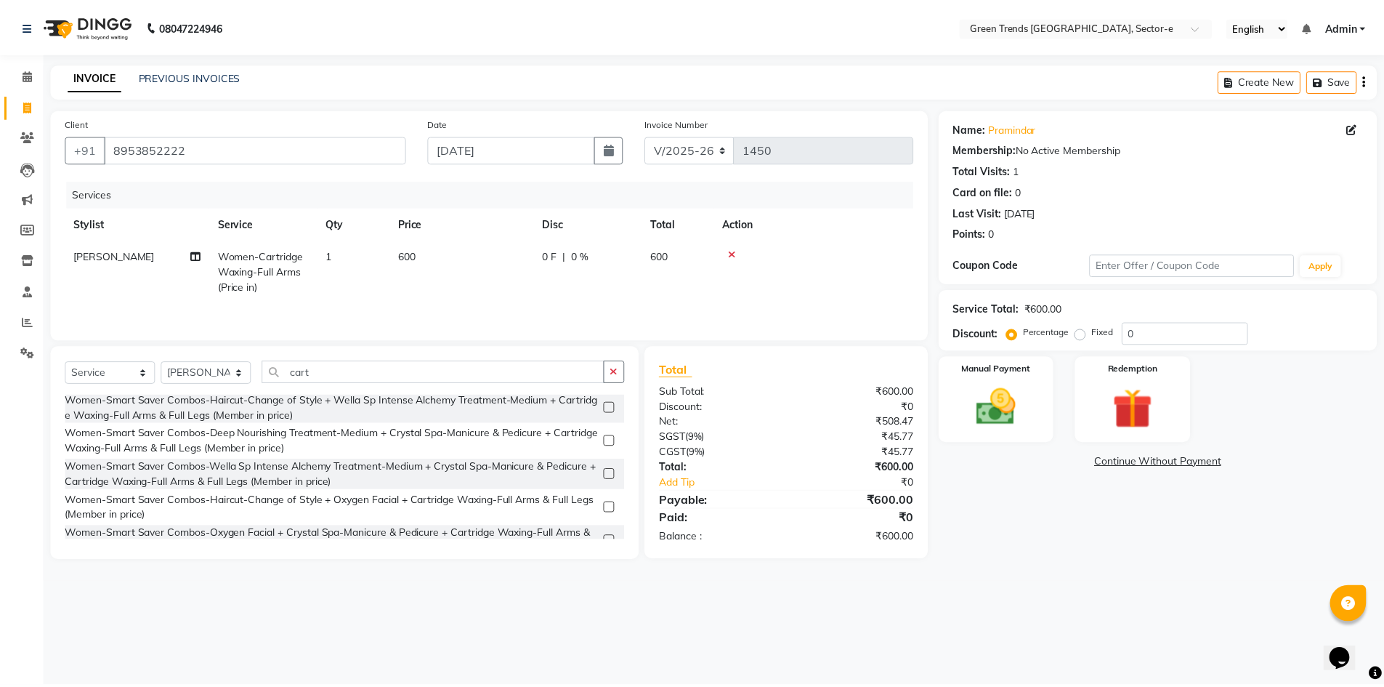
scroll to position [0, 0]
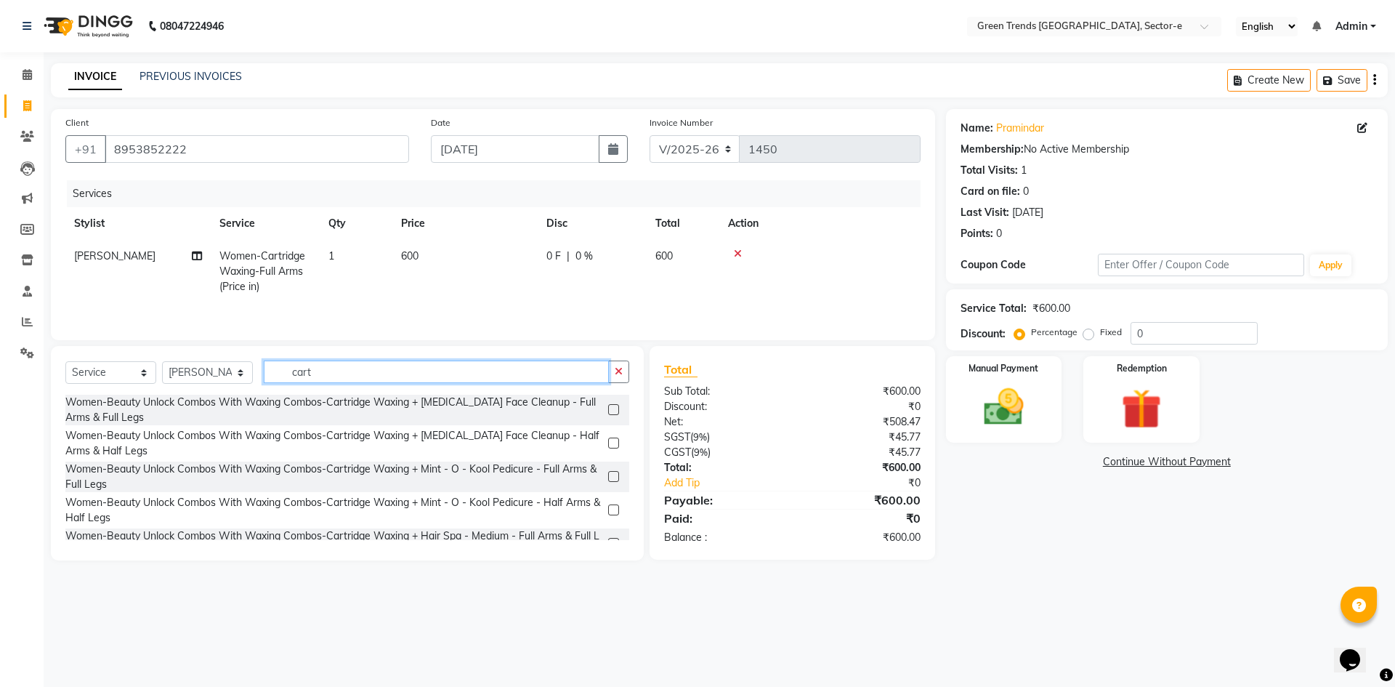
drag, startPoint x: 325, startPoint y: 376, endPoint x: 279, endPoint y: 380, distance: 45.9
click at [279, 380] on input "cart" at bounding box center [436, 371] width 345 height 23
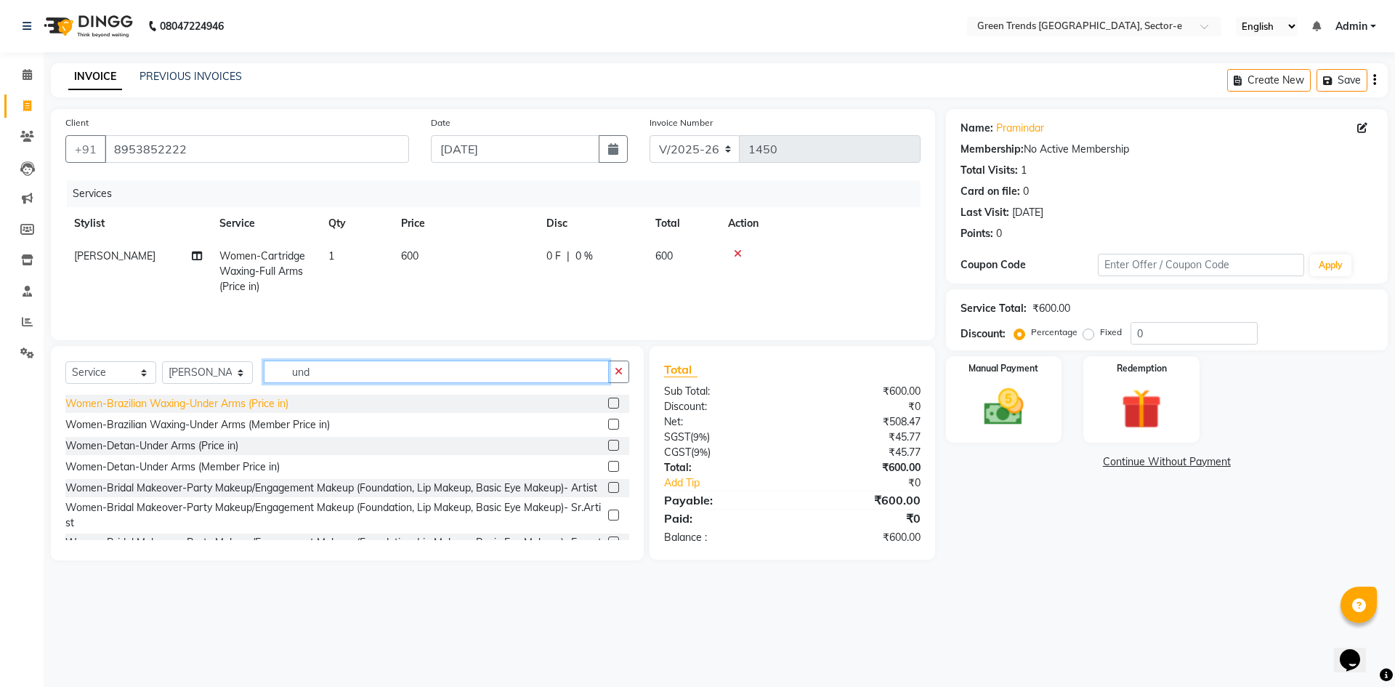
type input "und"
click at [250, 406] on div "Women-Brazilian Waxing-Under Arms (Price in)" at bounding box center [176, 403] width 223 height 15
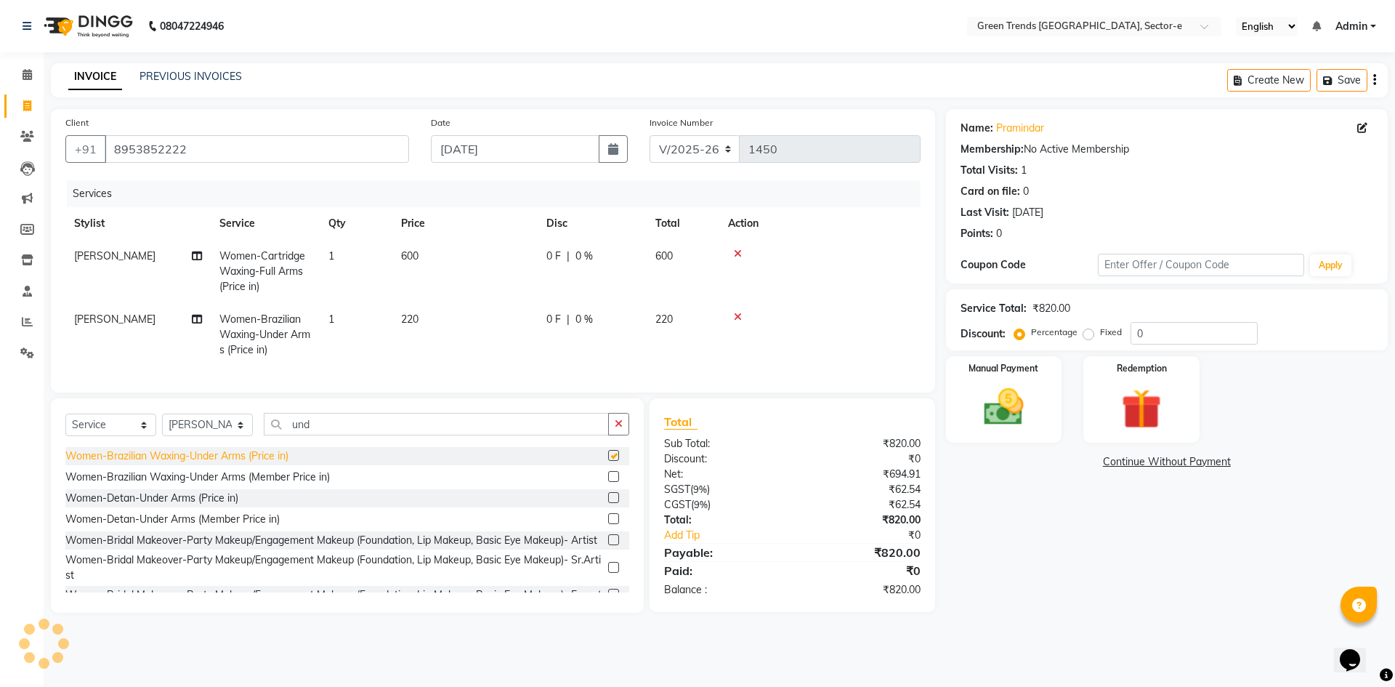
checkbox input "false"
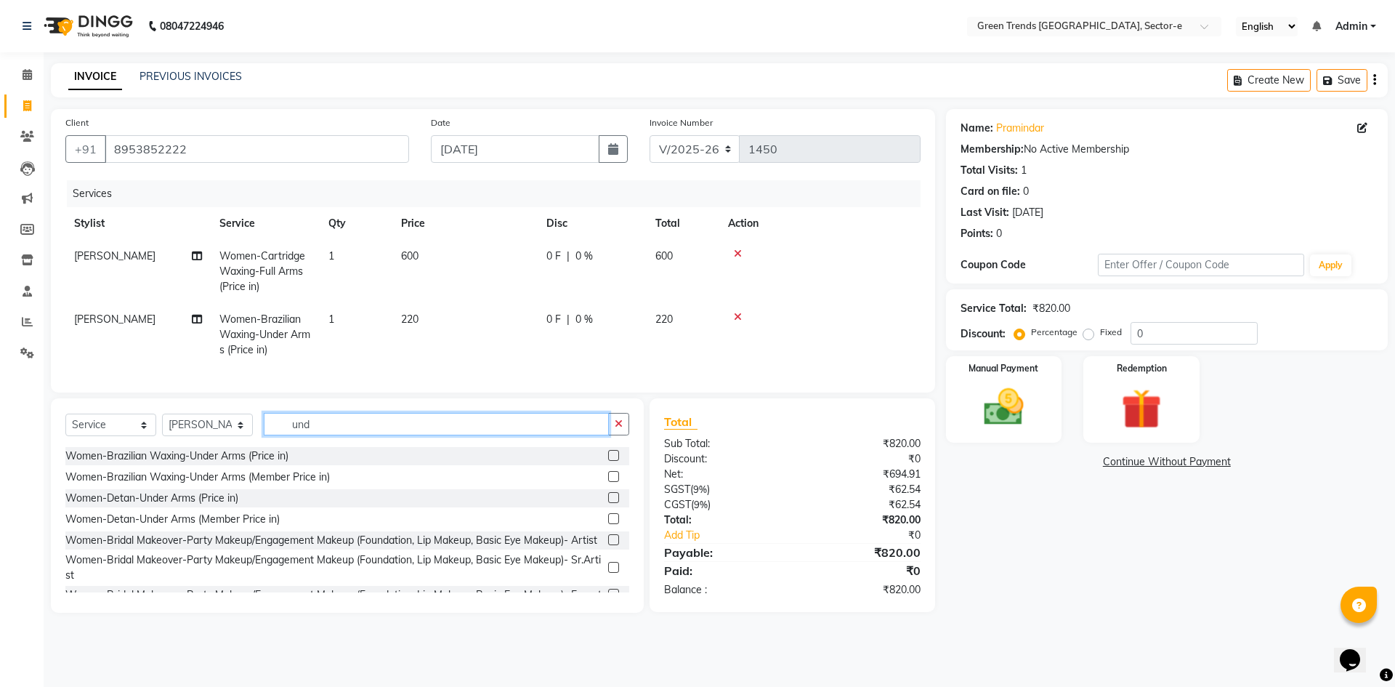
drag, startPoint x: 337, startPoint y: 432, endPoint x: 280, endPoint y: 431, distance: 57.4
click at [281, 431] on input "und" at bounding box center [436, 424] width 345 height 23
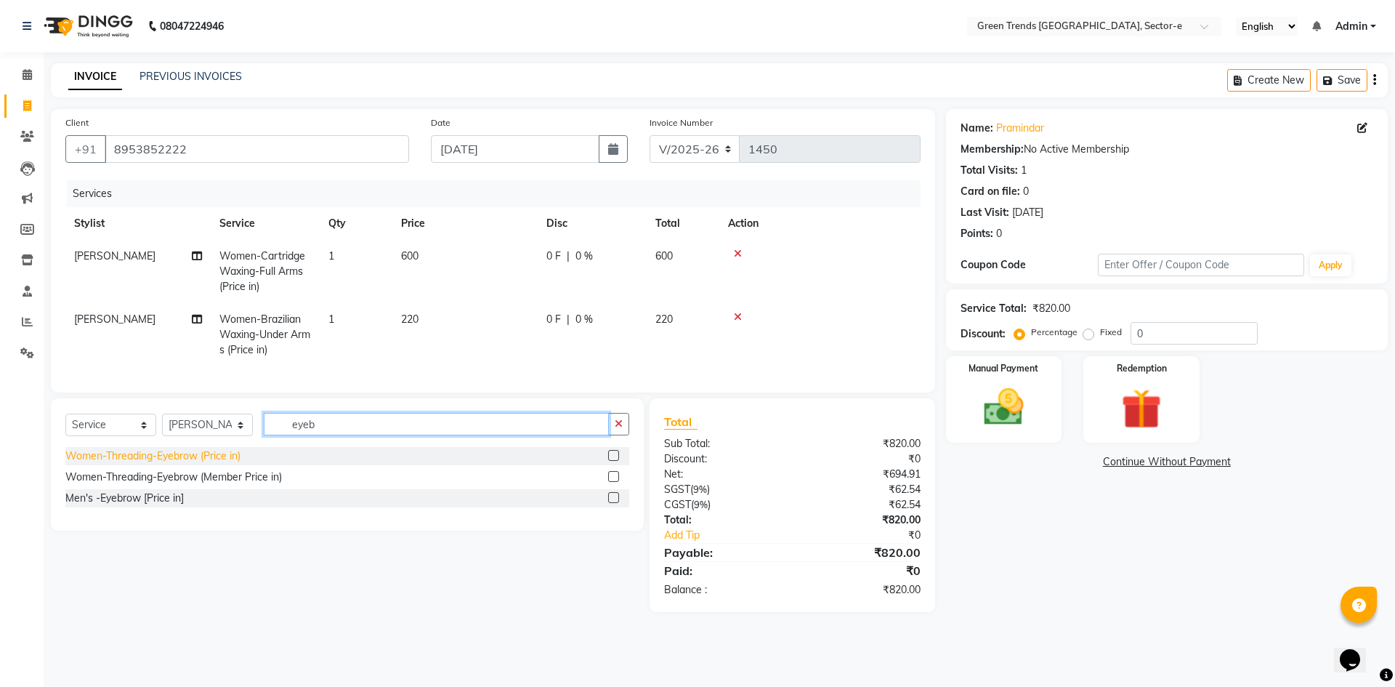
type input "eyeb"
click at [151, 464] on div "Women-Threading-Eyebrow (Price in)" at bounding box center [152, 455] width 175 height 15
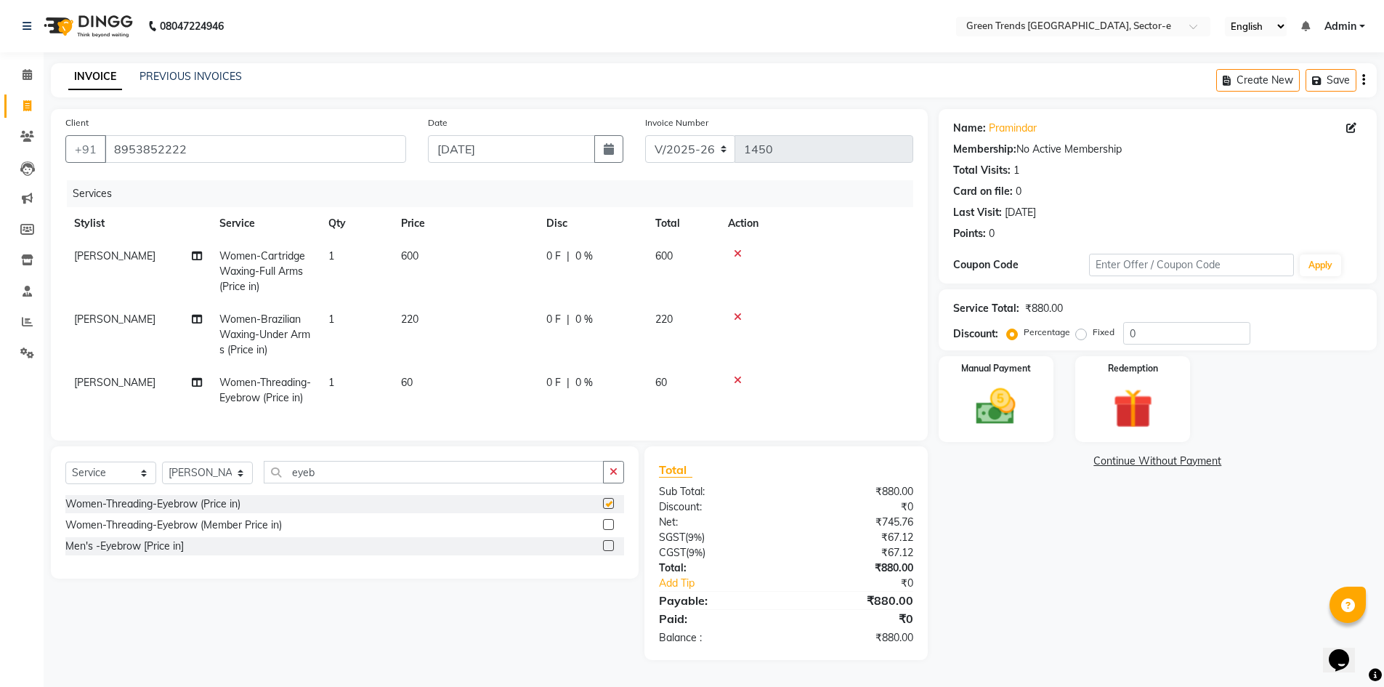
checkbox input "false"
drag, startPoint x: 339, startPoint y: 481, endPoint x: 284, endPoint y: 491, distance: 56.2
click at [284, 483] on input "eyeb" at bounding box center [434, 472] width 340 height 23
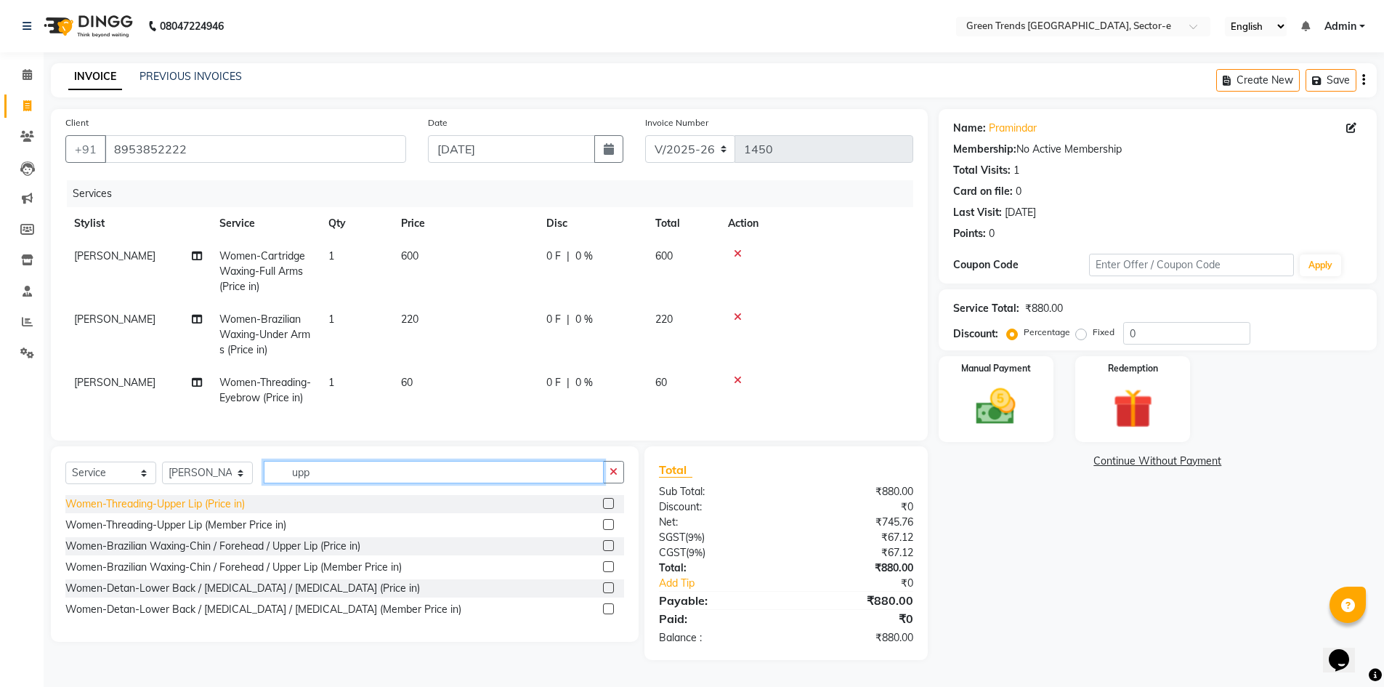
type input "upp"
click at [219, 512] on div "Women-Threading-Upper Lip (Price in)" at bounding box center [154, 503] width 179 height 15
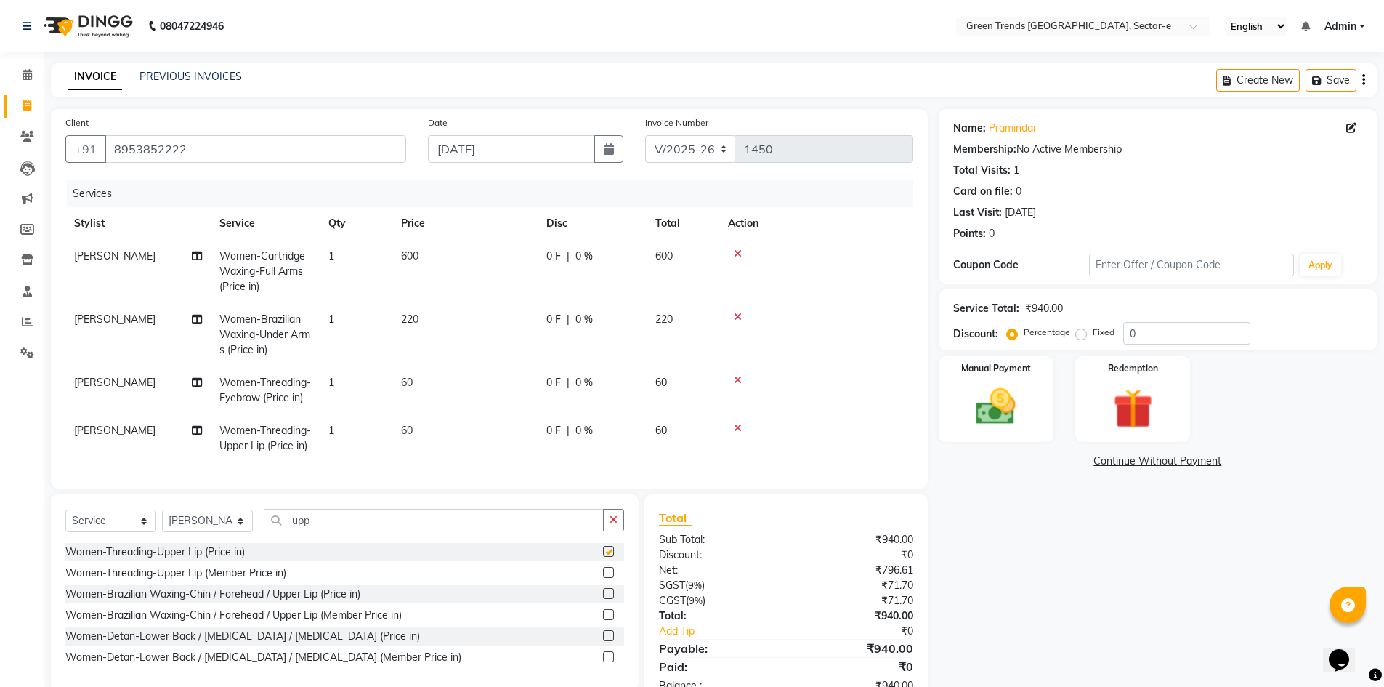
checkbox input "false"
drag, startPoint x: 319, startPoint y: 548, endPoint x: 275, endPoint y: 546, distance: 43.6
click at [275, 531] on input "upp" at bounding box center [434, 520] width 340 height 23
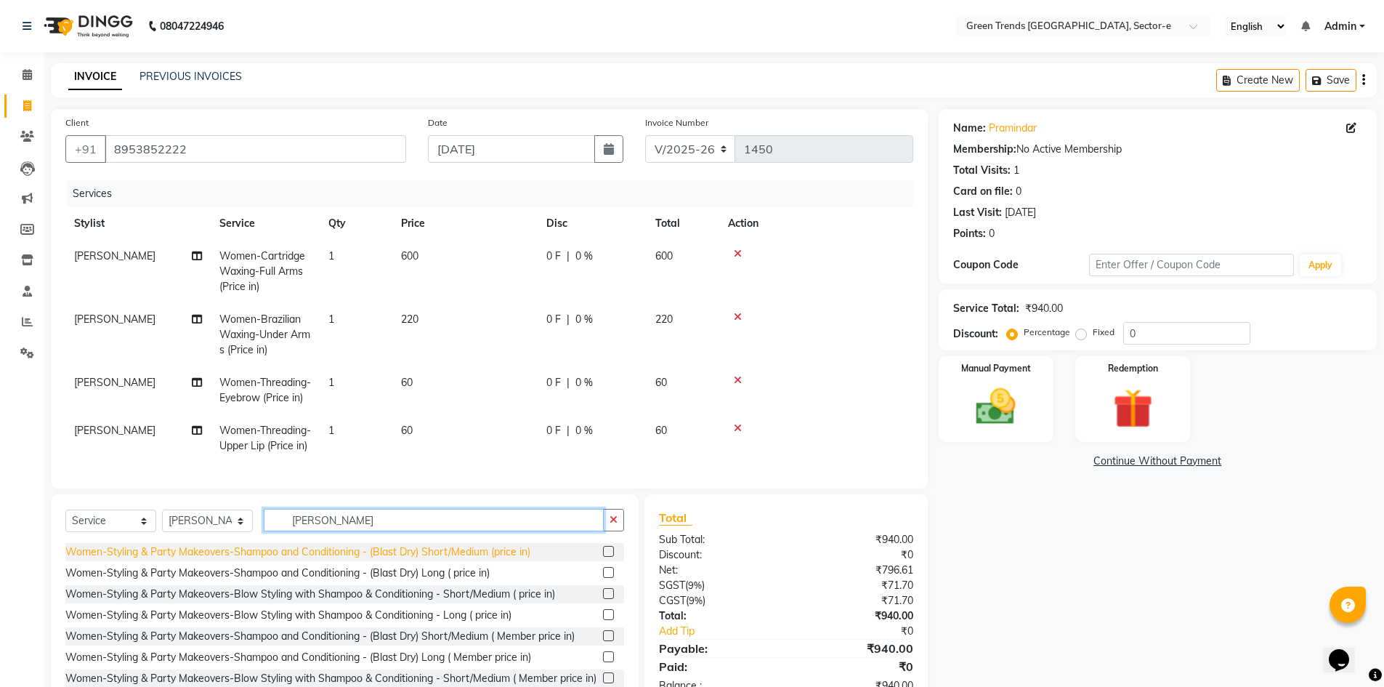
type input "[PERSON_NAME]"
click at [472, 560] on div "Women-Styling & Party Makeovers-Shampoo and Conditioning - (Blast Dry) Short/Me…" at bounding box center [297, 551] width 465 height 15
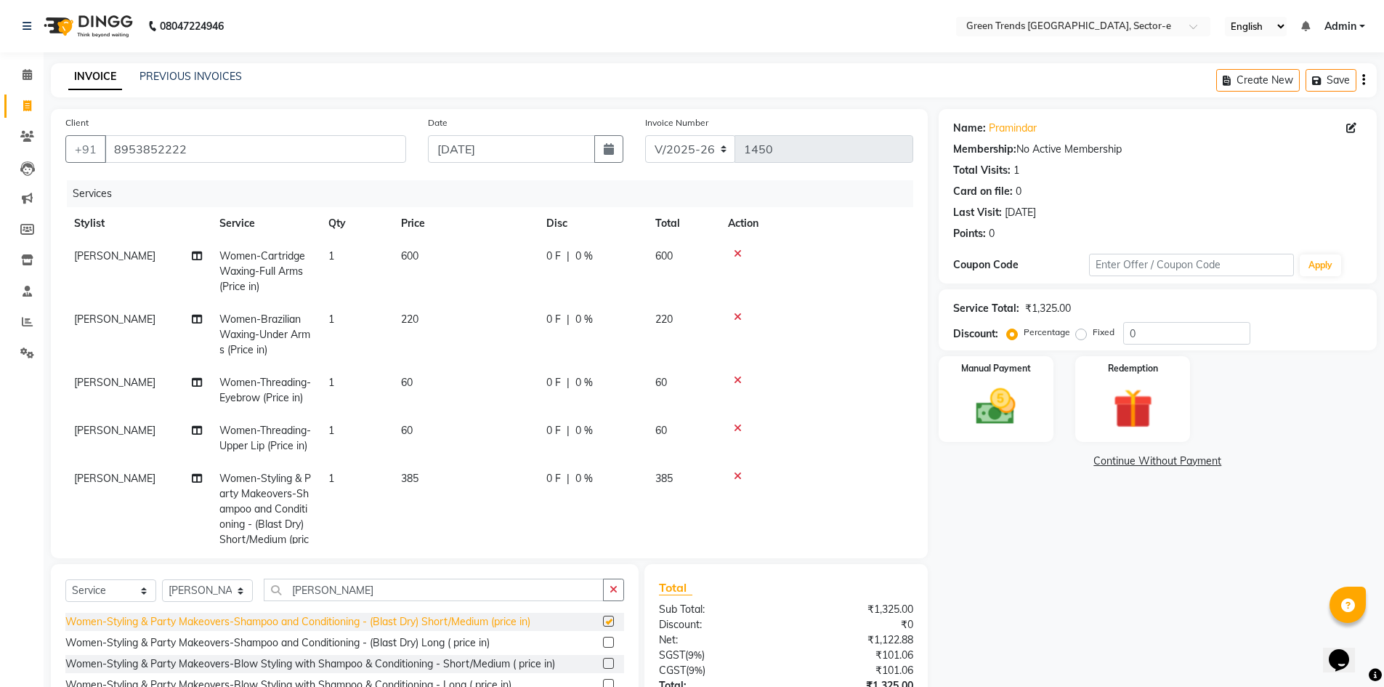
checkbox input "false"
click at [137, 491] on td "[PERSON_NAME]" at bounding box center [137, 516] width 145 height 109
select select "62898"
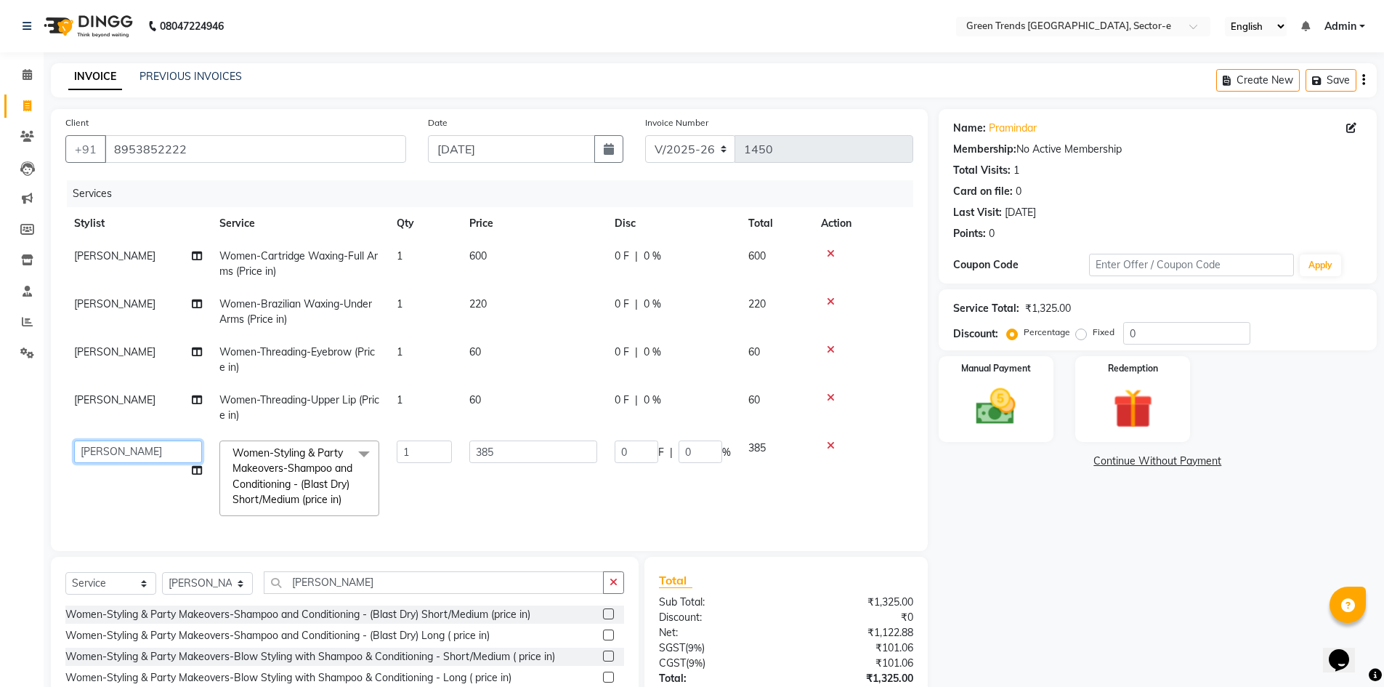
click at [172, 456] on select "[PERSON_NAME] [PERSON_NAME] Mo. [PERSON_NAME].[PERSON_NAME] [PERSON_NAME] Pooja…" at bounding box center [138, 451] width 128 height 23
select select "58756"
click at [620, 264] on td "0 F | 0 %" at bounding box center [673, 264] width 134 height 48
select select "62898"
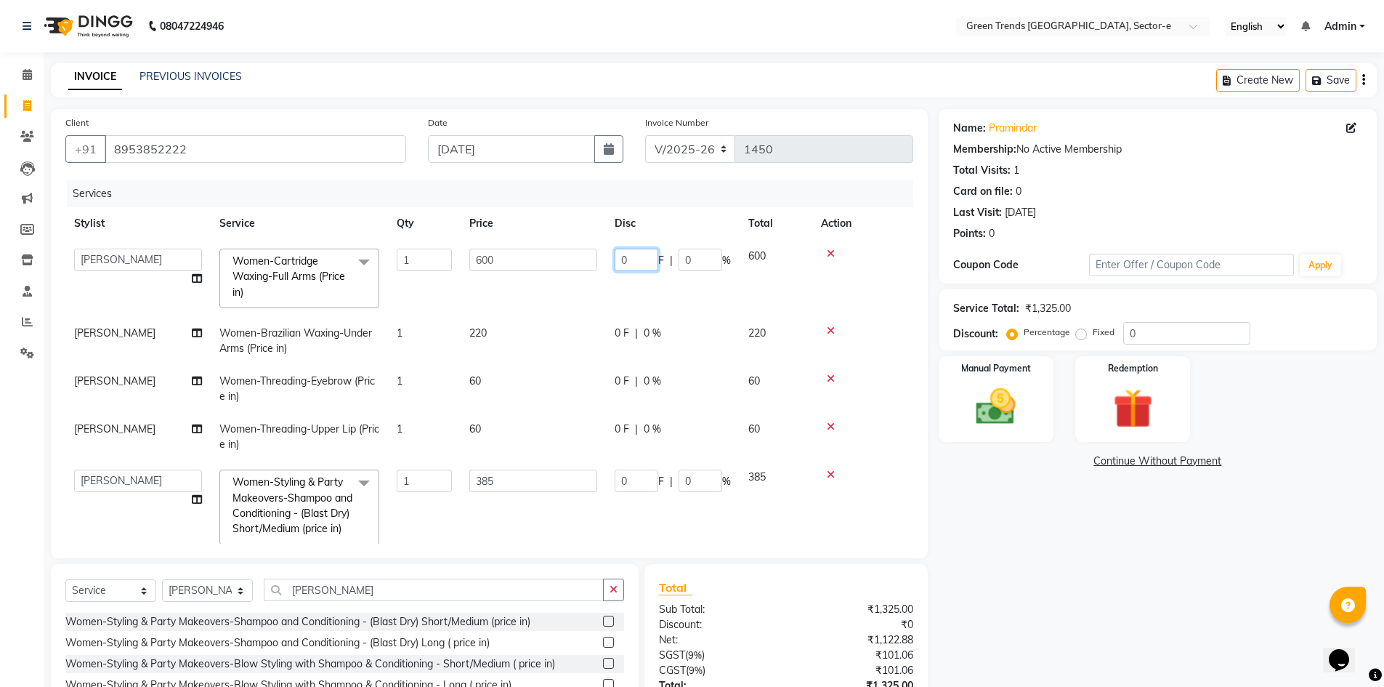
drag, startPoint x: 645, startPoint y: 254, endPoint x: 605, endPoint y: 275, distance: 44.5
click at [605, 275] on tr "[PERSON_NAME] [PERSON_NAME] Mo. [PERSON_NAME].[PERSON_NAME] [PERSON_NAME] [PERS…" at bounding box center [489, 278] width 848 height 77
type input "100"
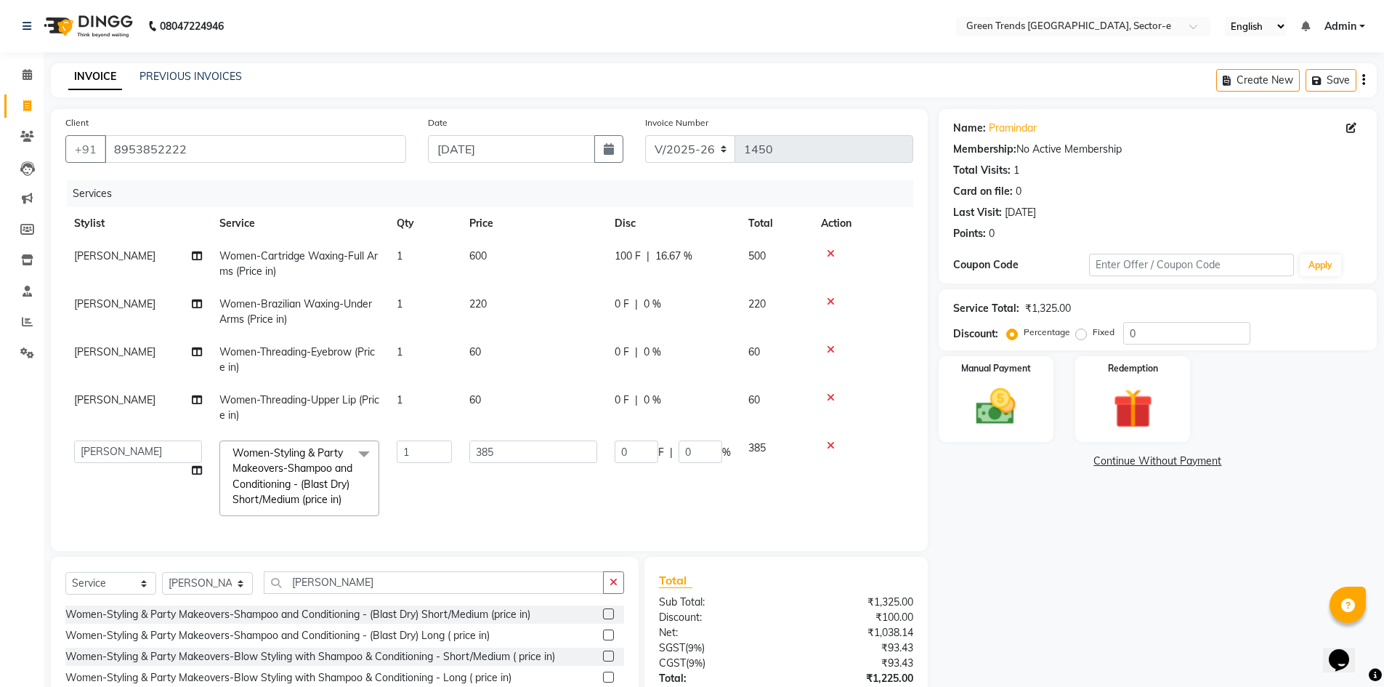
click at [626, 327] on td "0 F | 0 %" at bounding box center [673, 312] width 134 height 48
select select "62898"
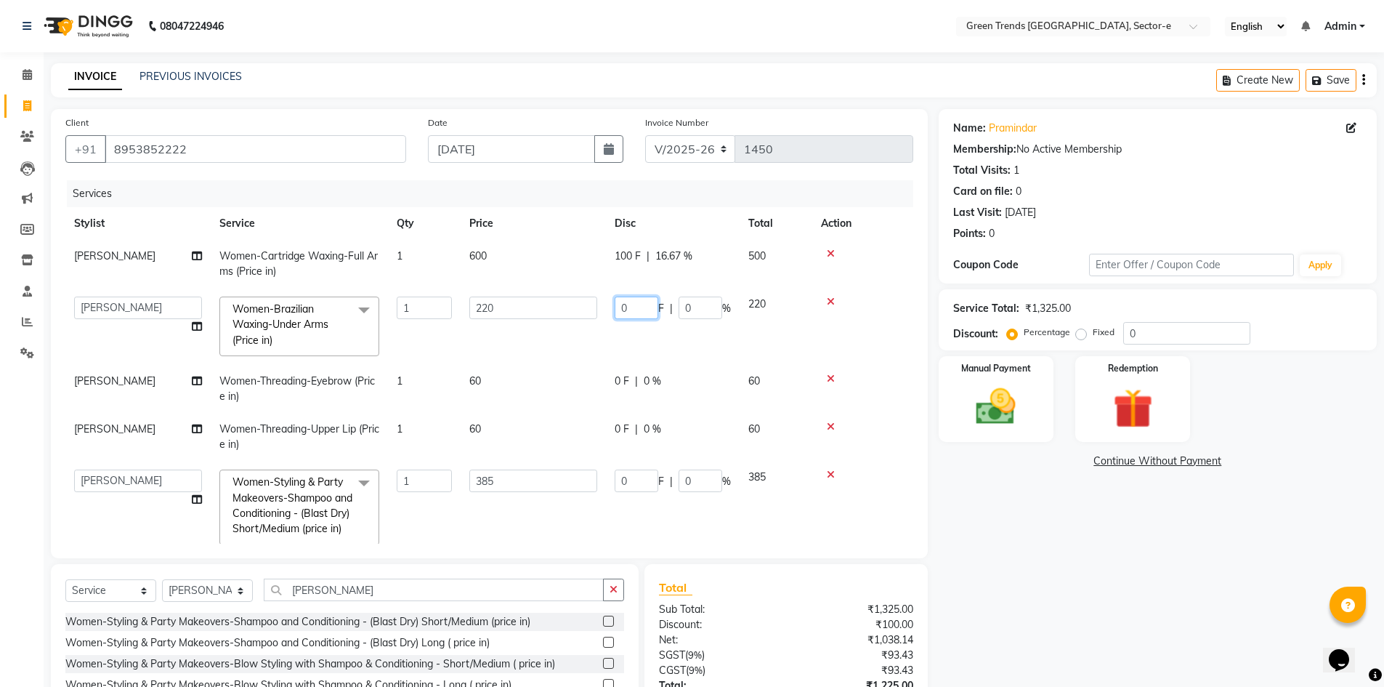
drag, startPoint x: 638, startPoint y: 306, endPoint x: 597, endPoint y: 316, distance: 42.7
click at [597, 316] on tr "[PERSON_NAME] [PERSON_NAME] Mo. [PERSON_NAME].[PERSON_NAME] [PERSON_NAME] [PERS…" at bounding box center [489, 326] width 848 height 77
type input "40"
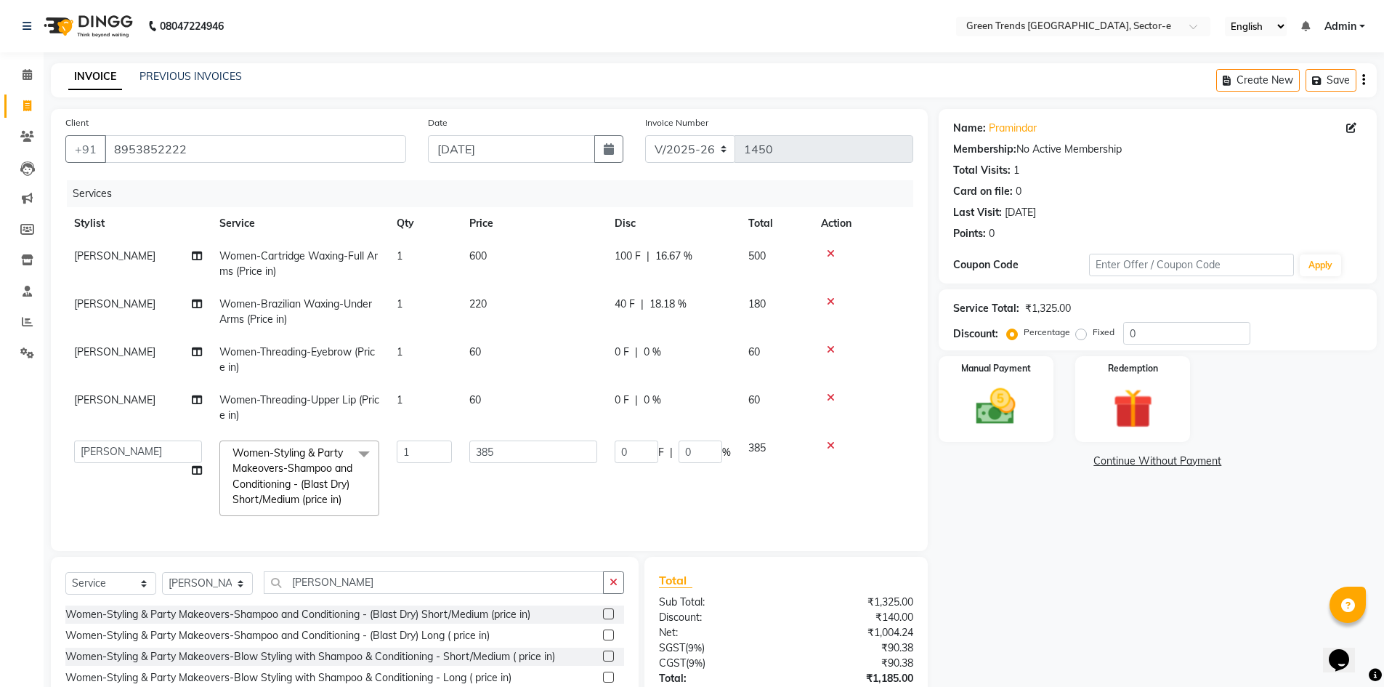
click at [626, 381] on td "0 F | 0 %" at bounding box center [673, 360] width 134 height 48
select select "62898"
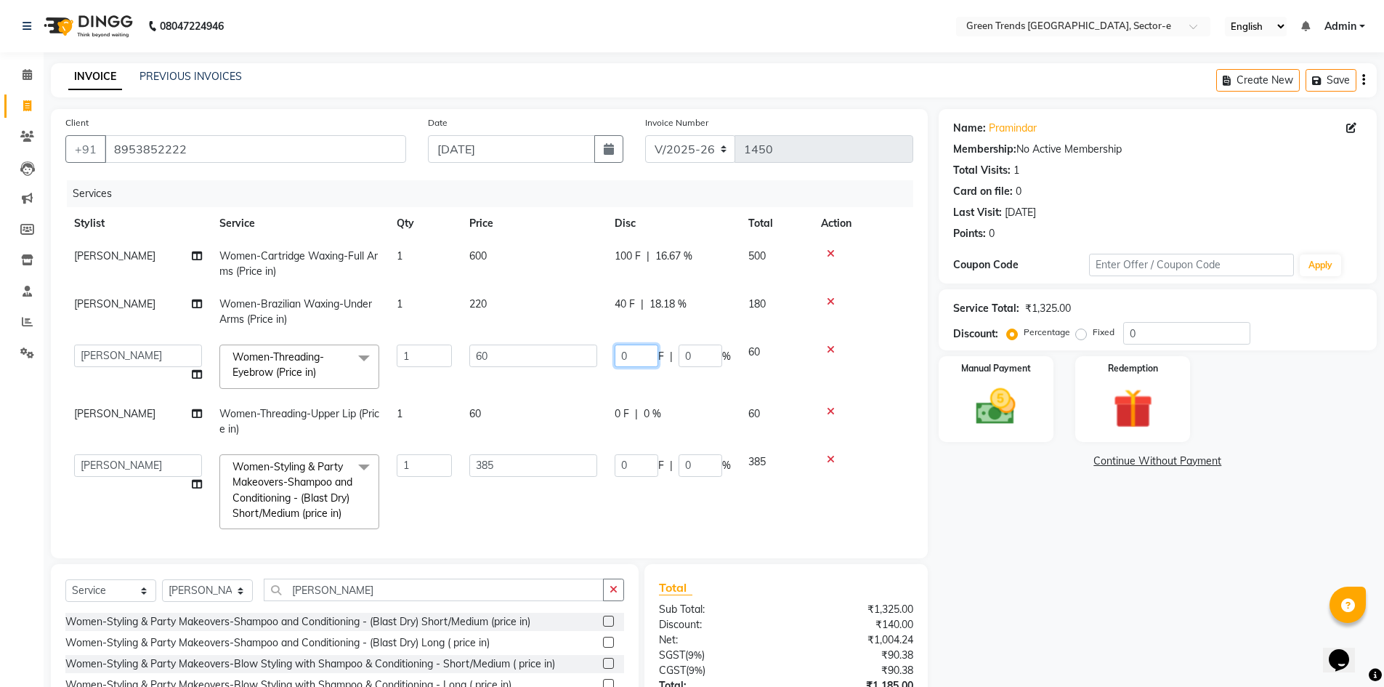
drag, startPoint x: 645, startPoint y: 360, endPoint x: 598, endPoint y: 363, distance: 46.6
click at [599, 363] on tr "[PERSON_NAME] [PERSON_NAME] Mo. [PERSON_NAME].[PERSON_NAME] [PERSON_NAME] [PERS…" at bounding box center [489, 367] width 848 height 62
type input "10"
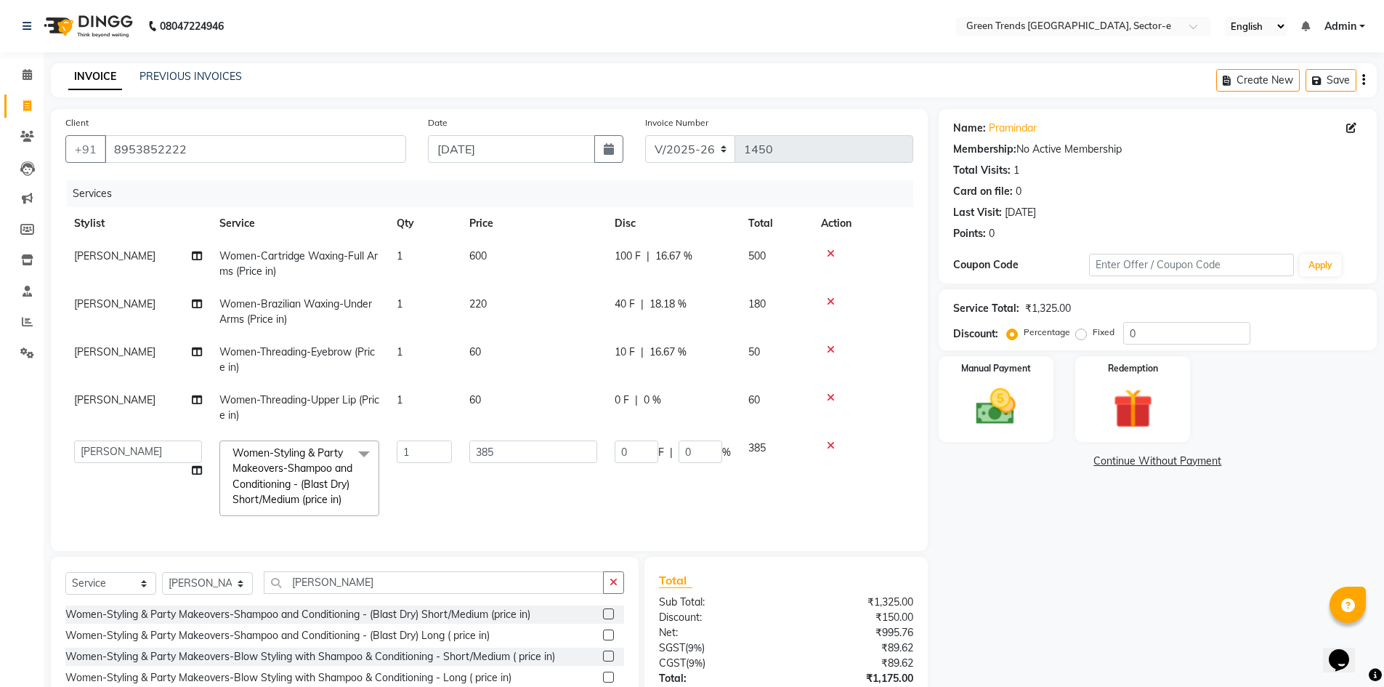
click at [626, 411] on td "0 F | 0 %" at bounding box center [673, 408] width 134 height 48
select select "62898"
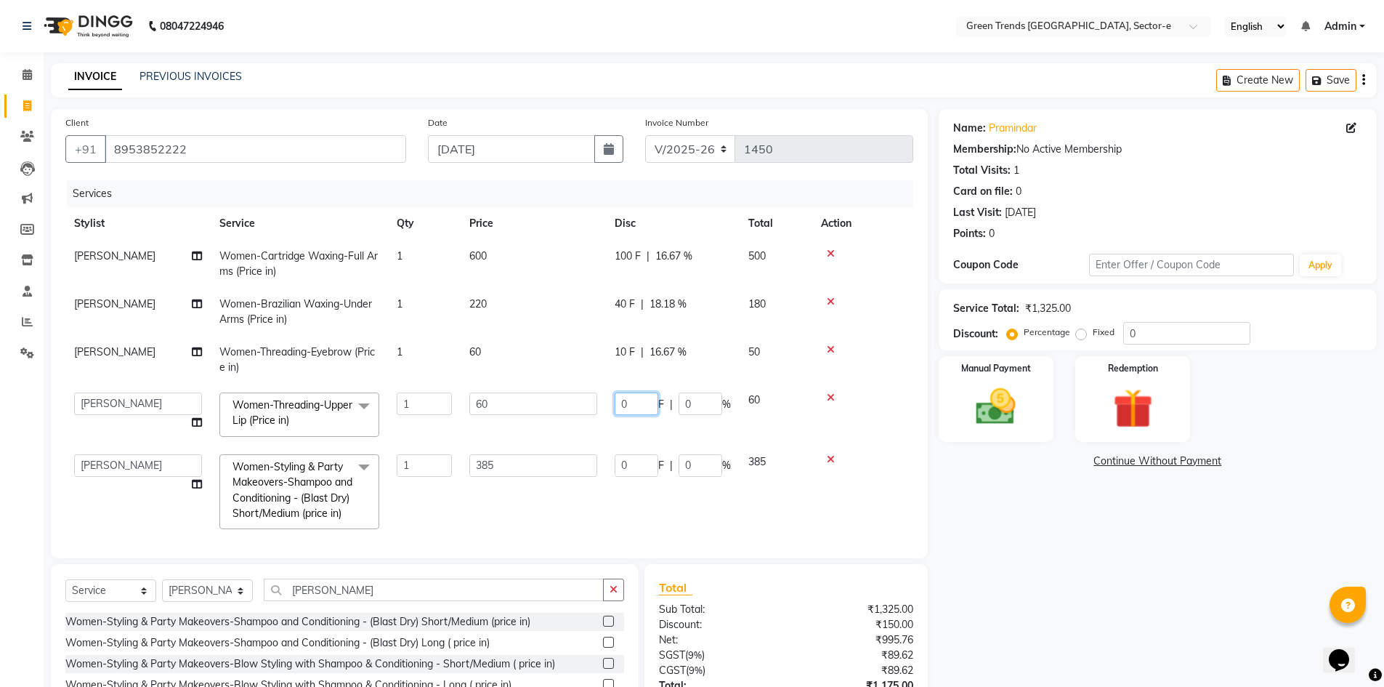
drag, startPoint x: 637, startPoint y: 404, endPoint x: 584, endPoint y: 405, distance: 52.3
click at [584, 405] on tr "[PERSON_NAME] [PERSON_NAME] Mo. [PERSON_NAME].[PERSON_NAME] [PERSON_NAME] [PERS…" at bounding box center [489, 415] width 848 height 62
type input "10"
click at [639, 460] on input "0" at bounding box center [637, 465] width 44 height 23
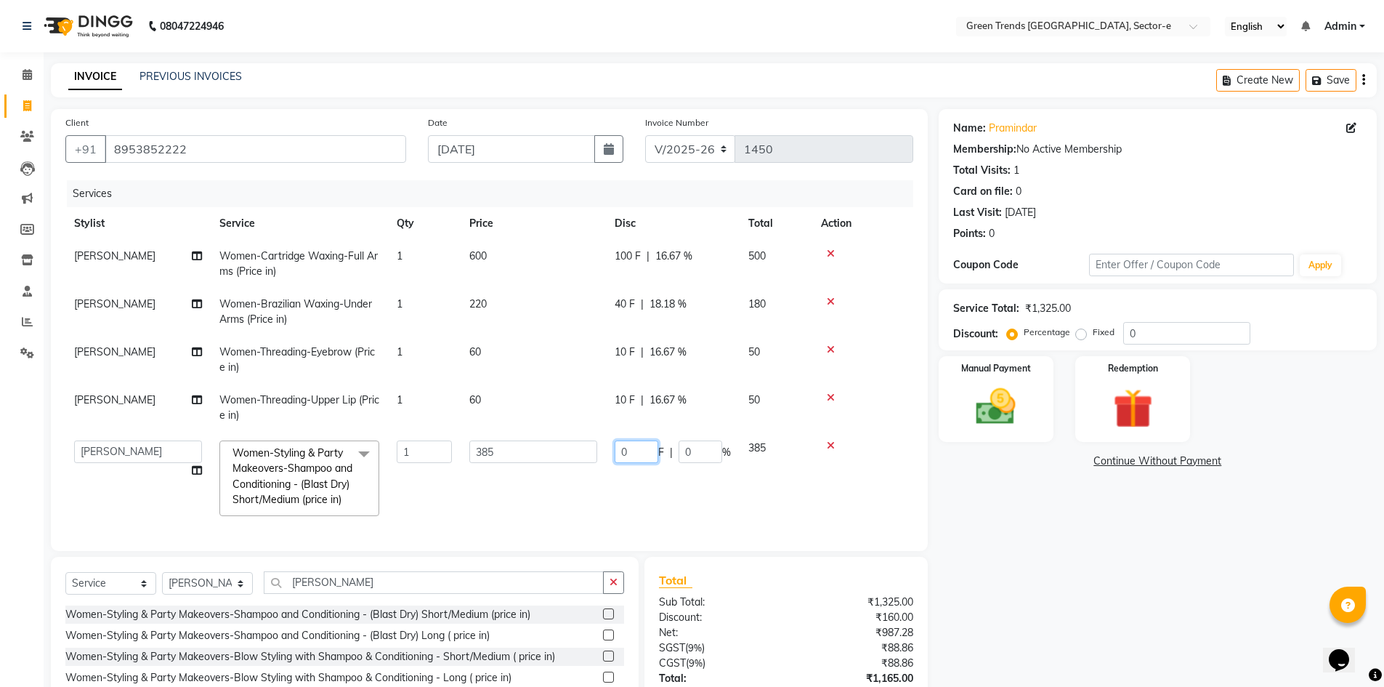
drag, startPoint x: 638, startPoint y: 456, endPoint x: 613, endPoint y: 456, distance: 24.7
click at [613, 456] on td "0 F | 0 %" at bounding box center [673, 478] width 134 height 93
type input "65"
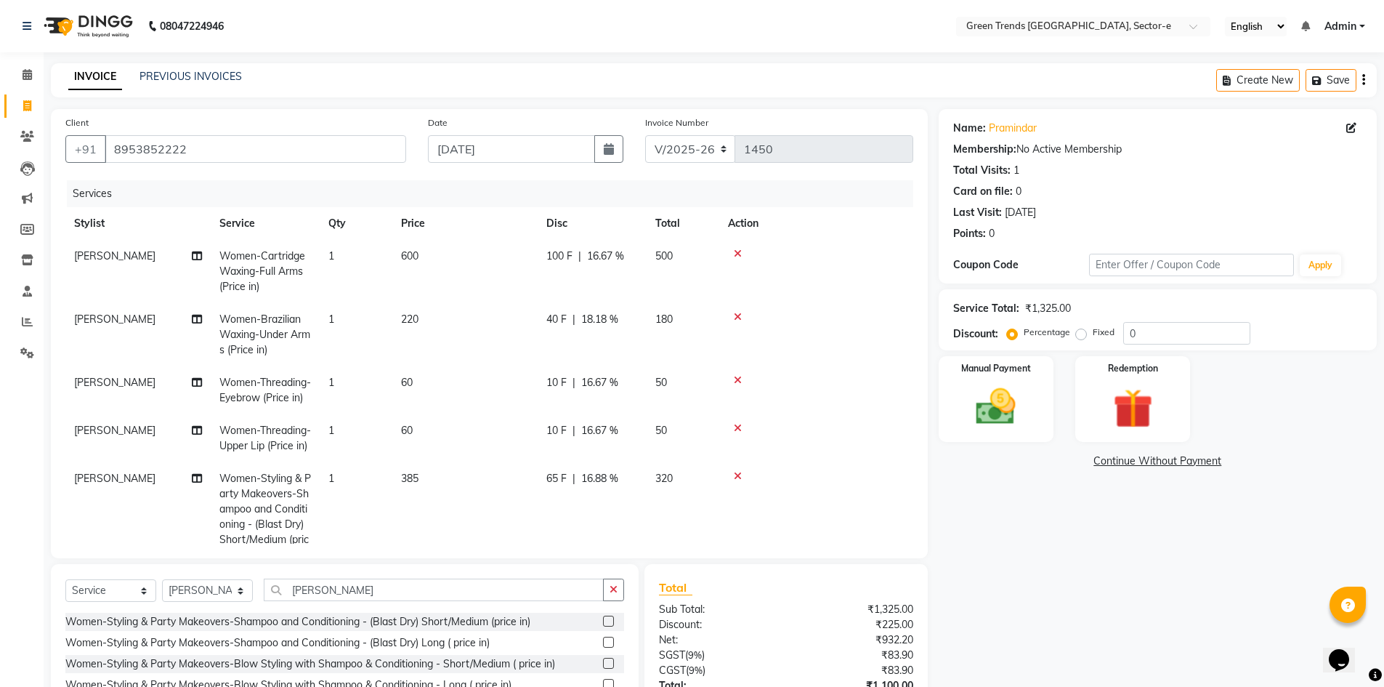
click at [579, 498] on tr "[PERSON_NAME] Women-Styling & Party Makeovers-Shampoo and Conditioning - (Blast…" at bounding box center [489, 516] width 848 height 109
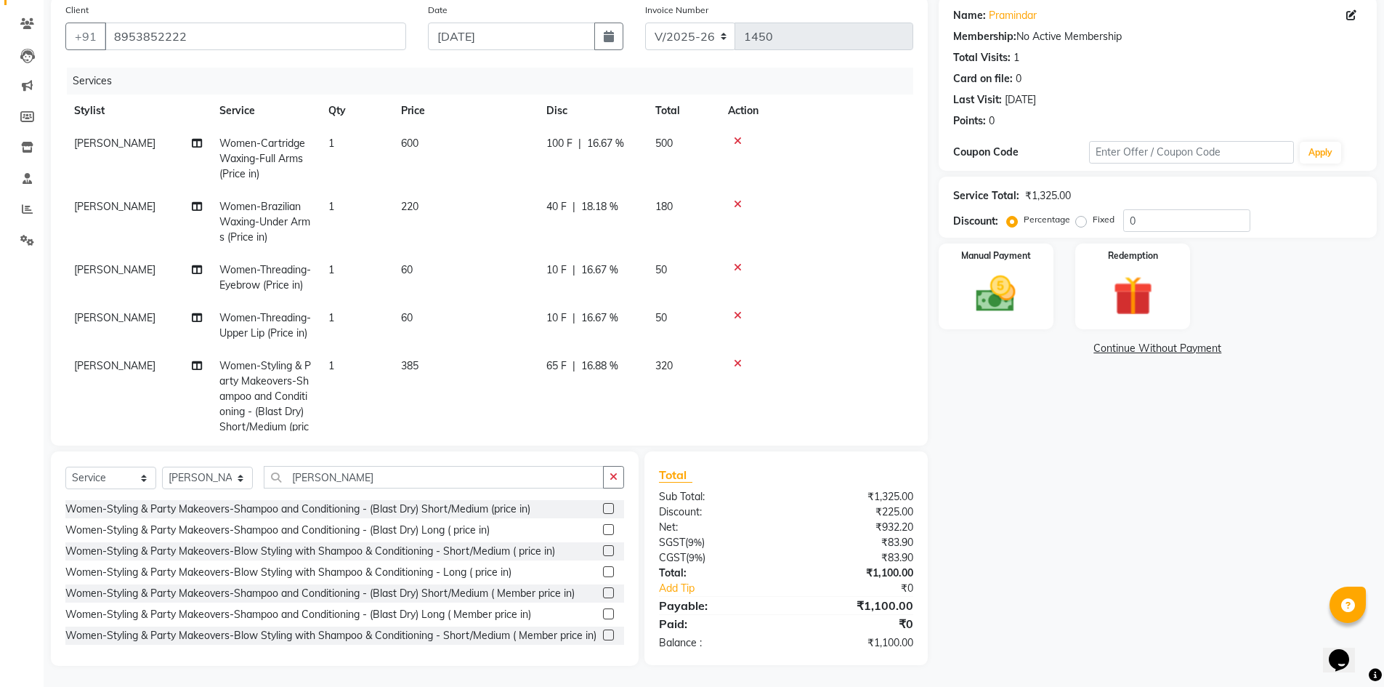
scroll to position [113, 0]
click at [997, 291] on img at bounding box center [996, 293] width 67 height 47
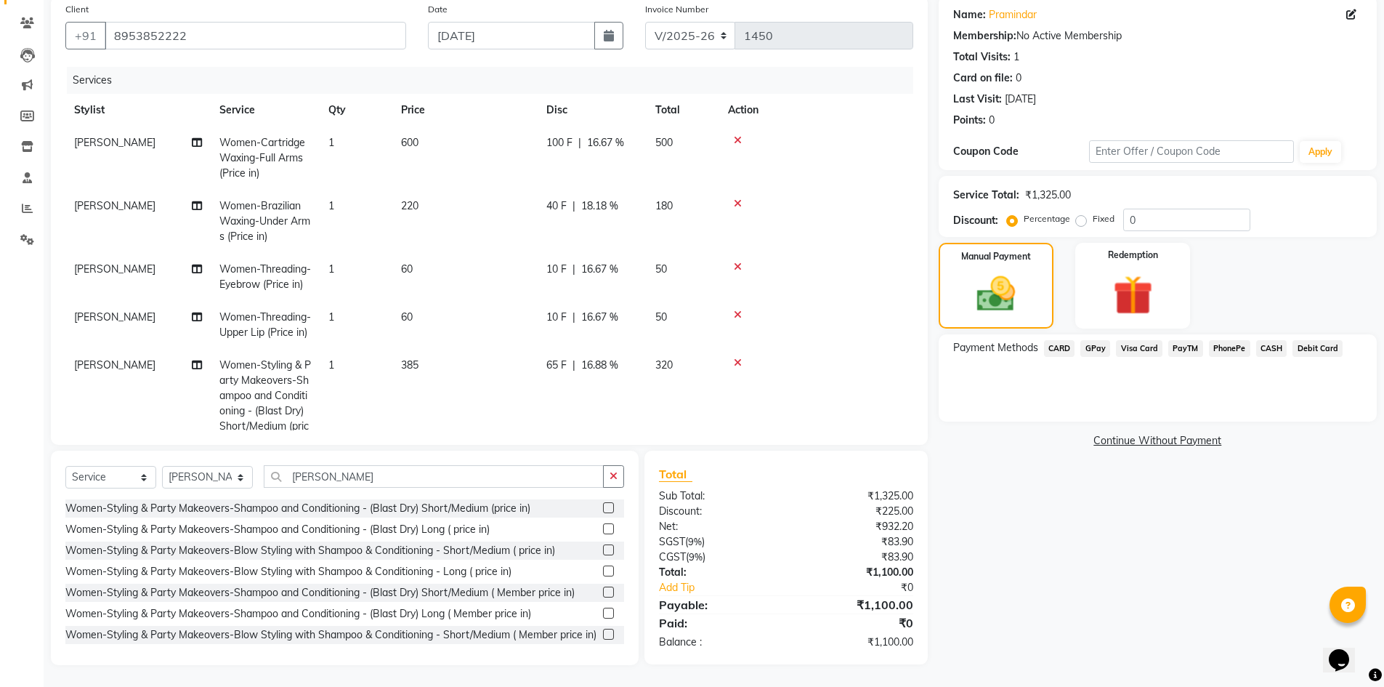
click at [1094, 347] on span "GPay" at bounding box center [1096, 348] width 30 height 17
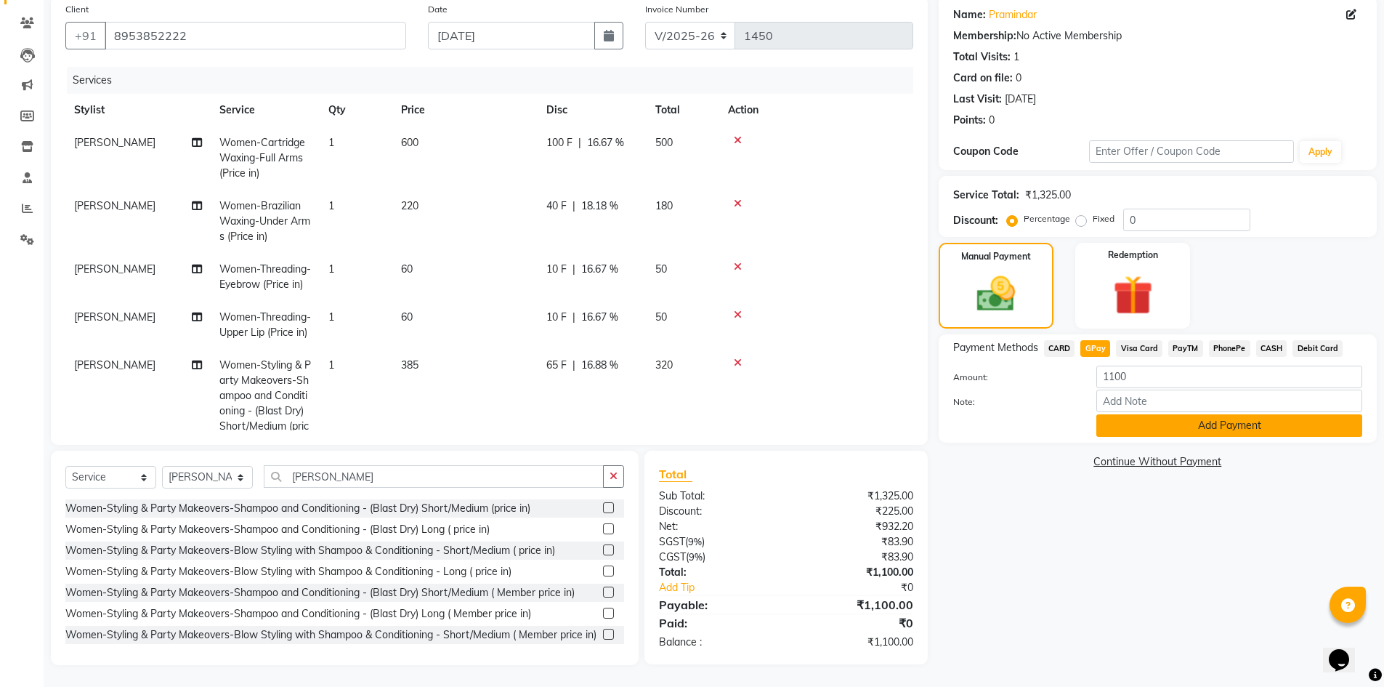
click at [1133, 429] on button "Add Payment" at bounding box center [1230, 425] width 266 height 23
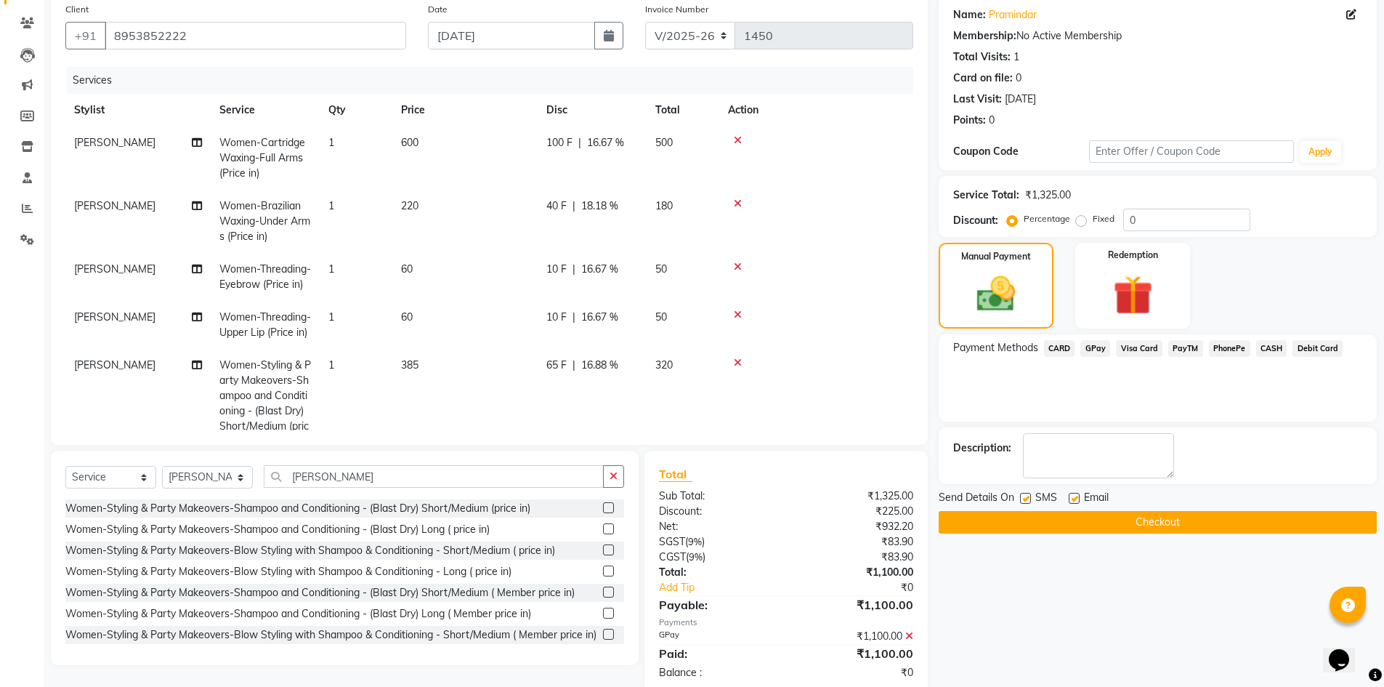
click at [1022, 498] on label at bounding box center [1025, 498] width 11 height 11
click at [1022, 498] on input "checkbox" at bounding box center [1024, 498] width 9 height 9
checkbox input "false"
click at [1074, 496] on label at bounding box center [1074, 498] width 11 height 11
click at [1074, 496] on input "checkbox" at bounding box center [1073, 498] width 9 height 9
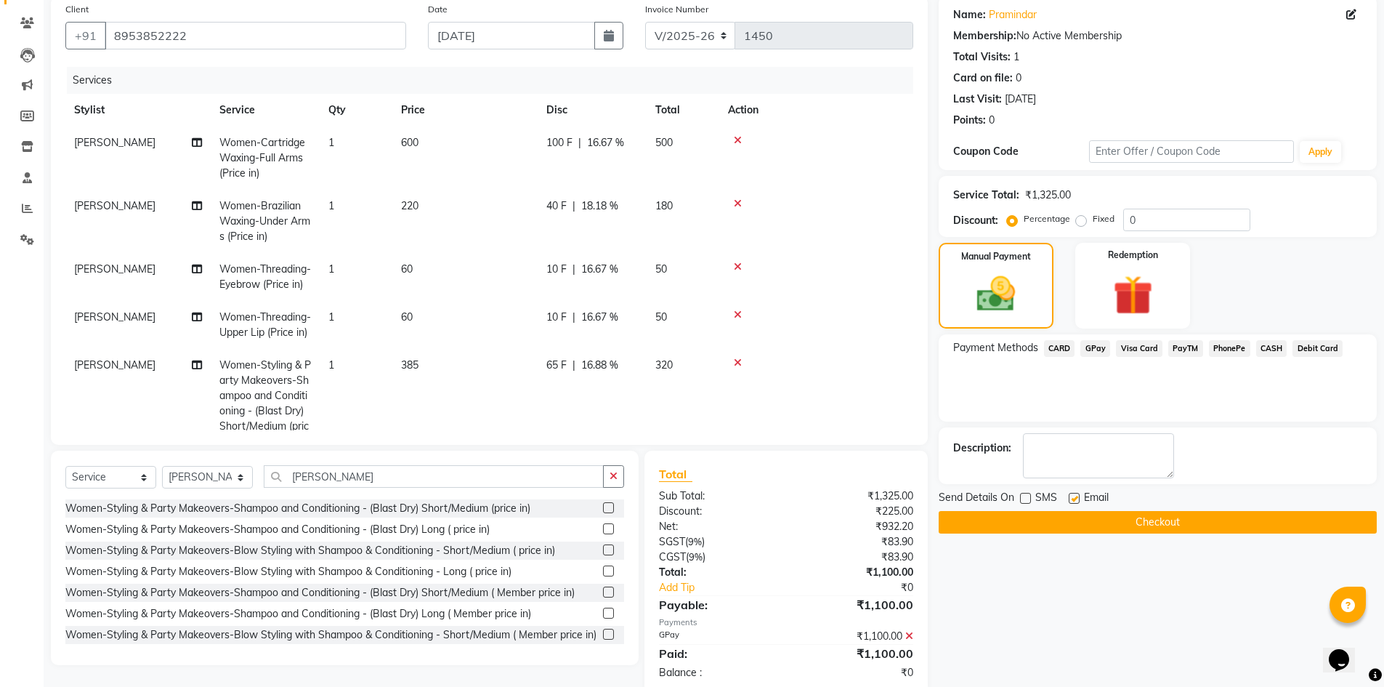
checkbox input "false"
click at [1086, 521] on button "Checkout" at bounding box center [1158, 522] width 438 height 23
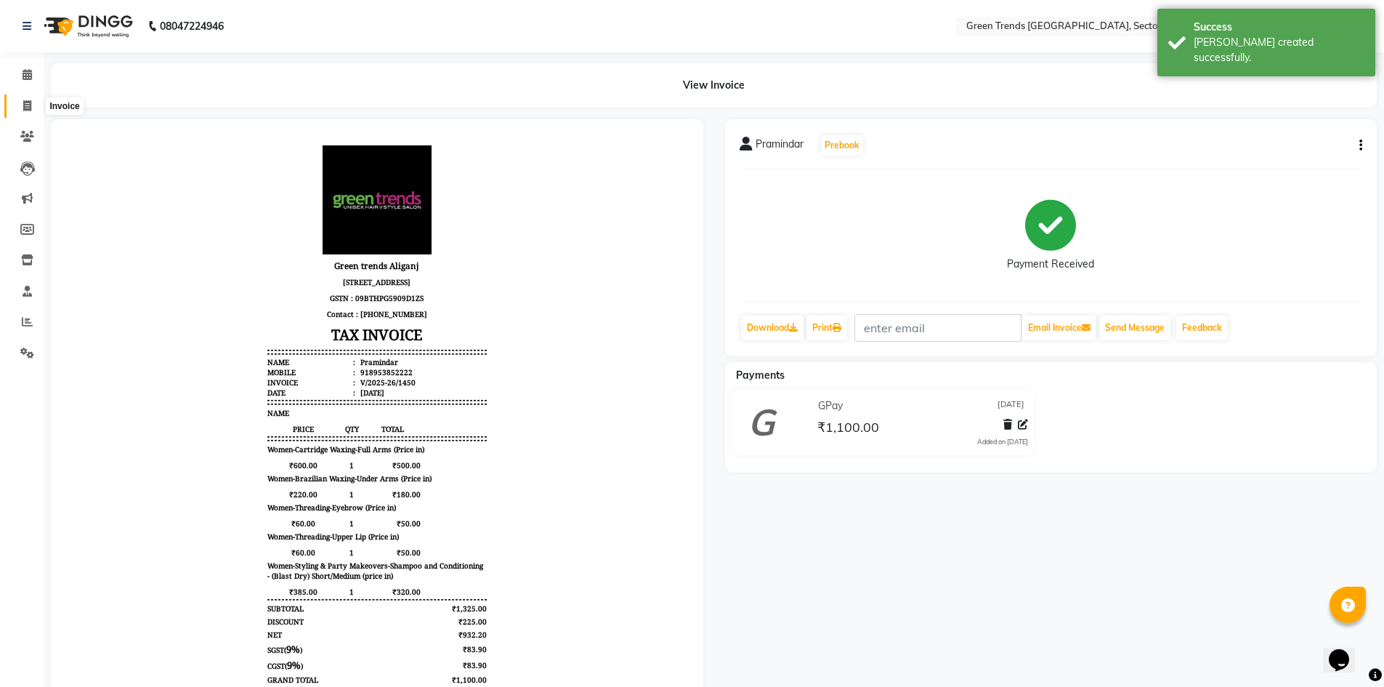
drag, startPoint x: 24, startPoint y: 106, endPoint x: 25, endPoint y: 121, distance: 14.6
click at [24, 107] on icon at bounding box center [27, 105] width 8 height 11
select select "7023"
select select "service"
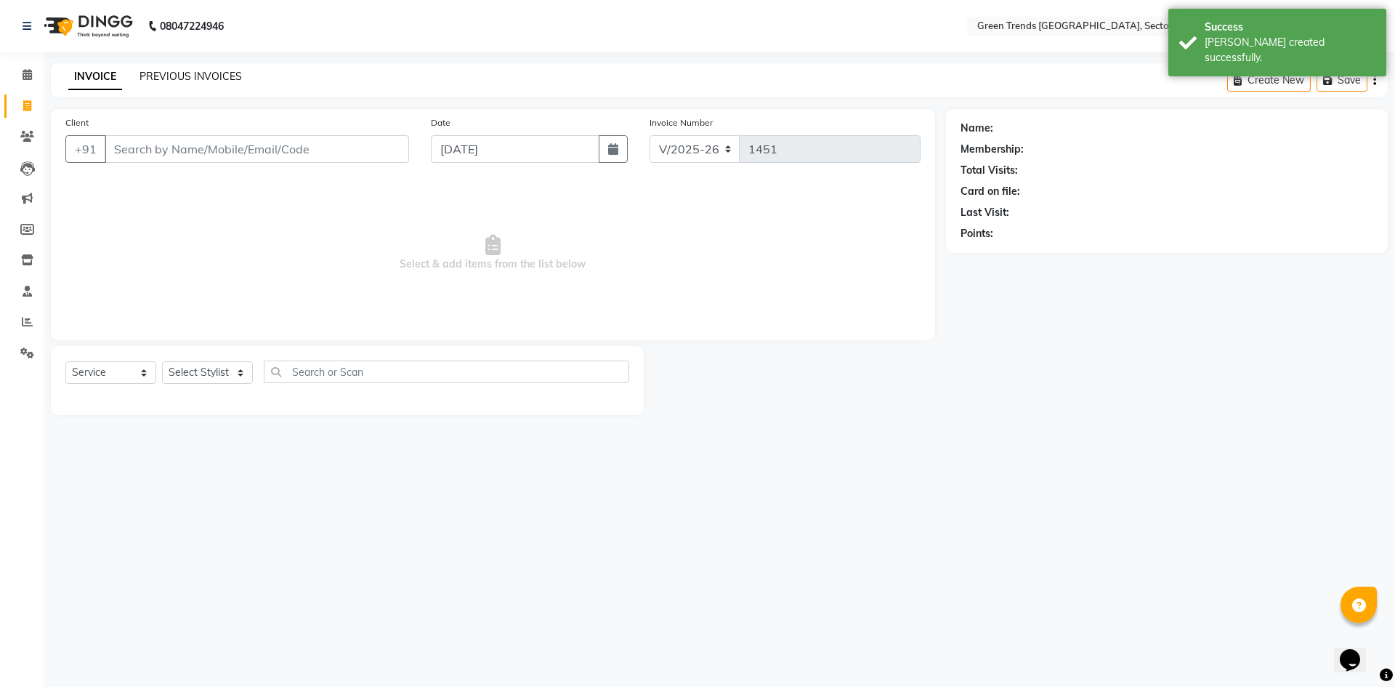
click at [177, 73] on link "PREVIOUS INVOICES" at bounding box center [191, 76] width 102 height 13
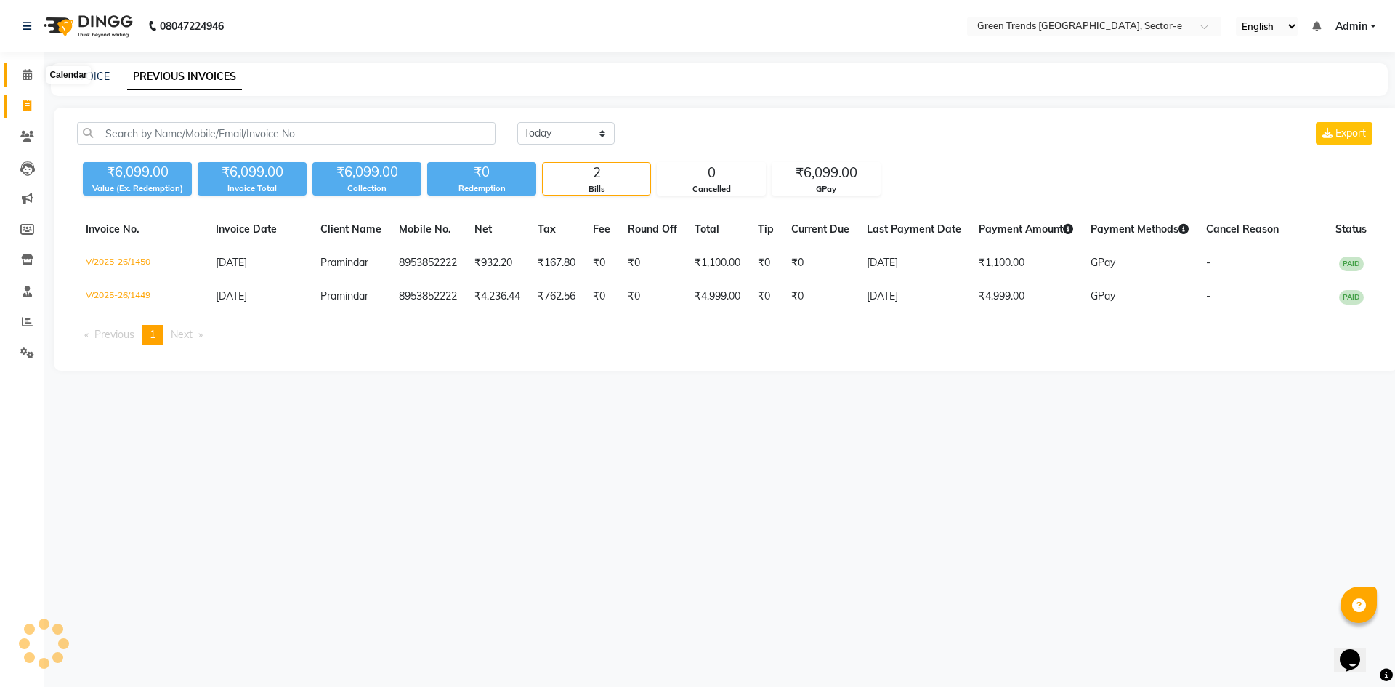
click at [25, 70] on icon at bounding box center [27, 74] width 9 height 11
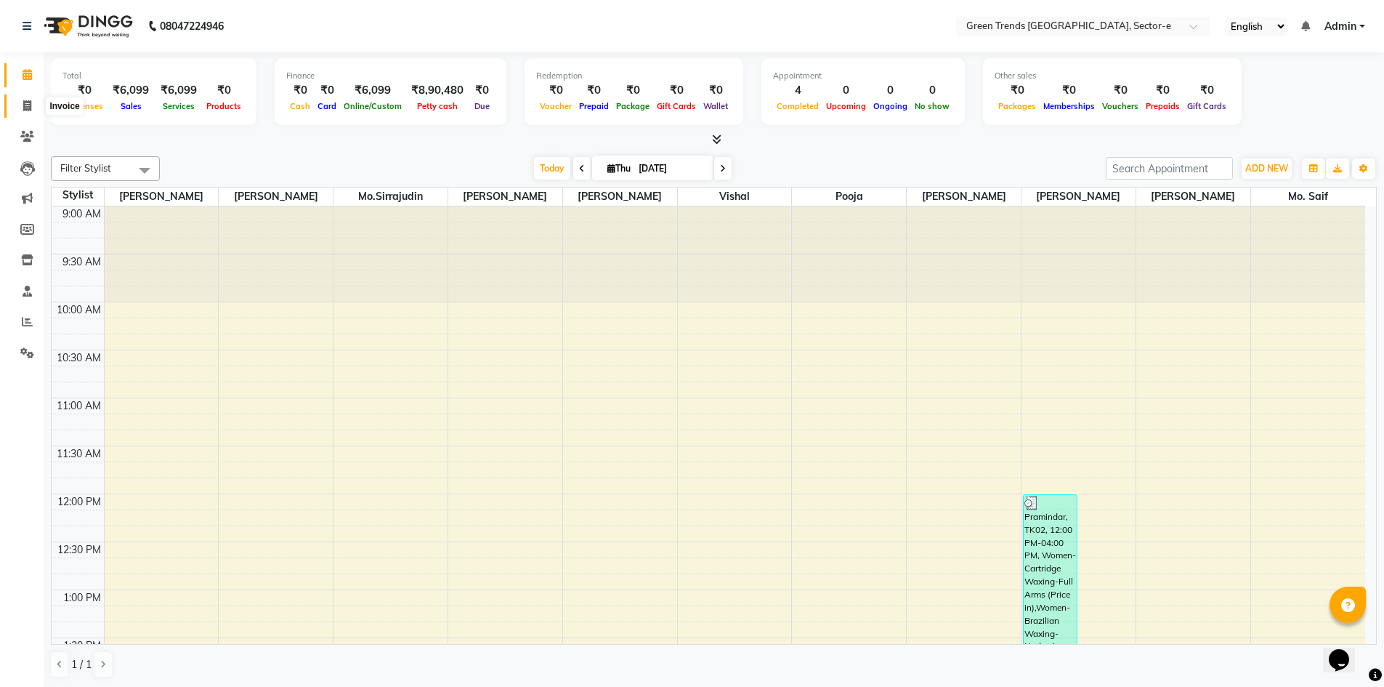
click at [28, 102] on icon at bounding box center [27, 105] width 8 height 11
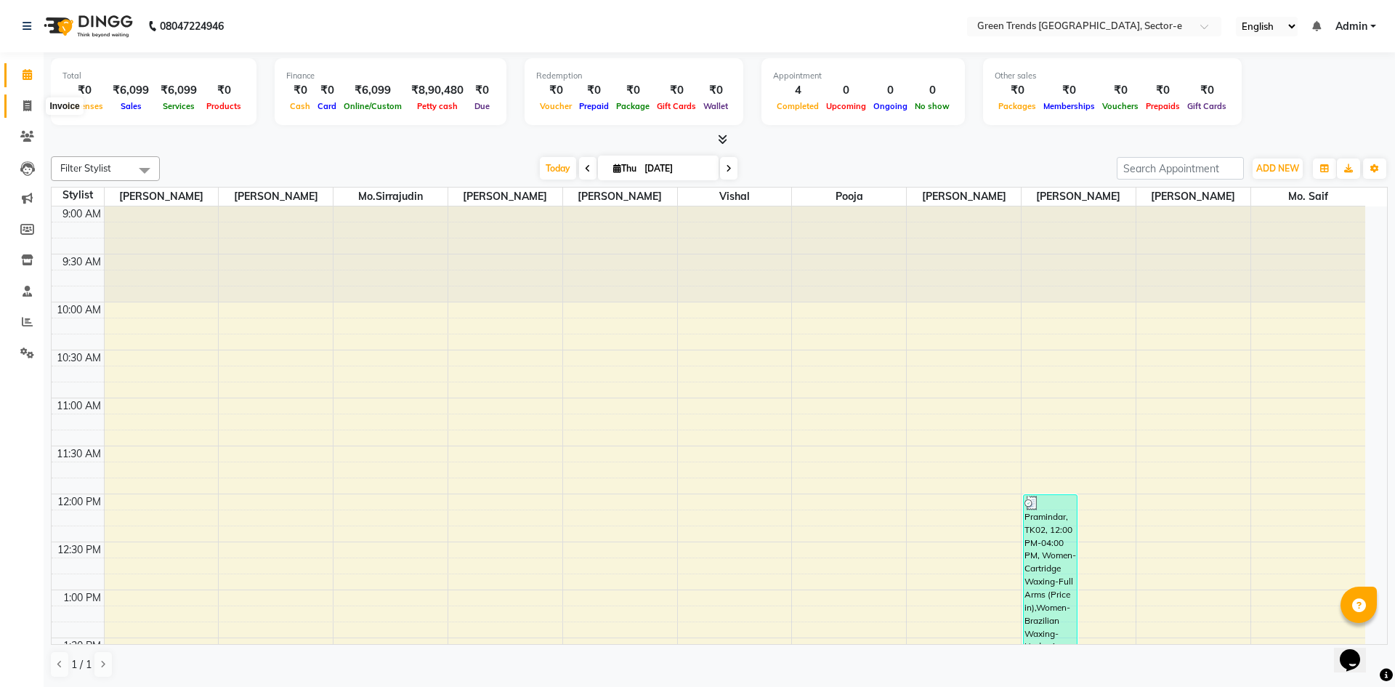
select select "7023"
select select "service"
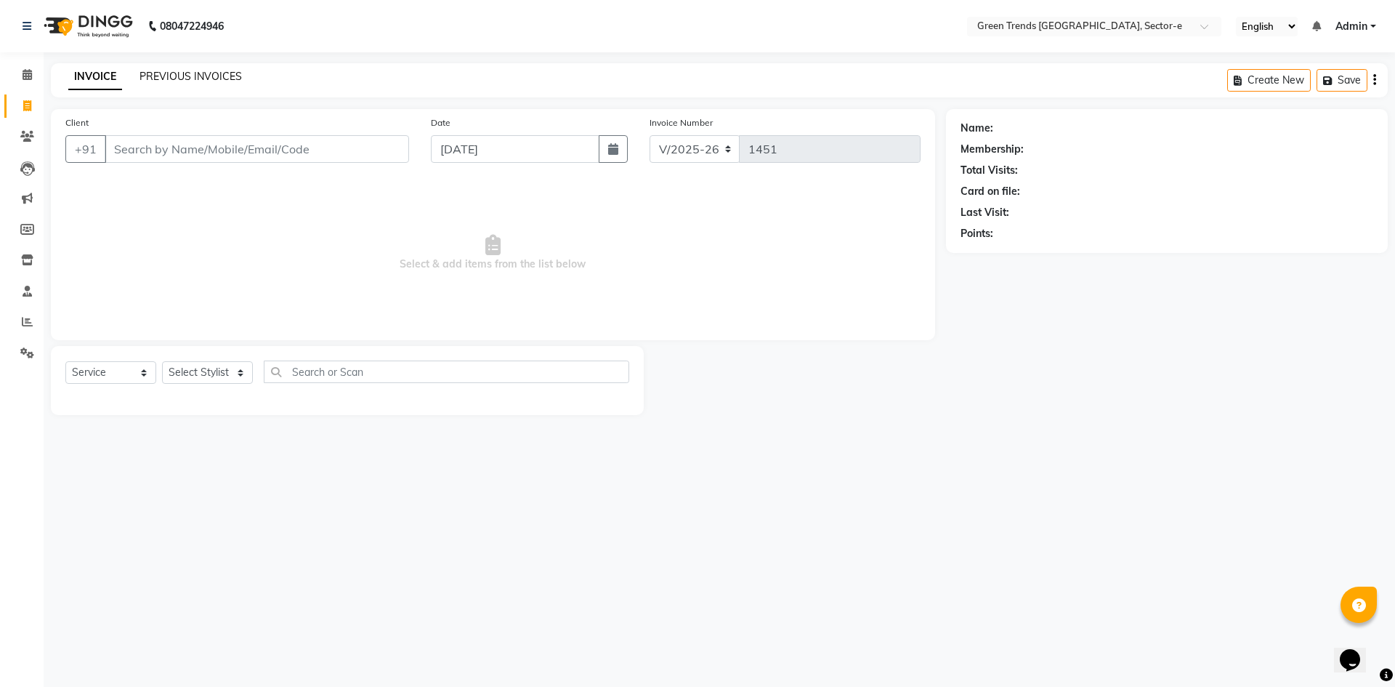
click at [174, 76] on link "PREVIOUS INVOICES" at bounding box center [191, 76] width 102 height 13
